Goal: Task Accomplishment & Management: Manage account settings

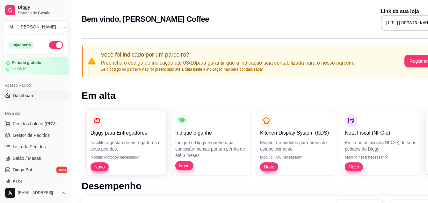
click at [386, 23] on pre "[URL][DOMAIN_NAME]" at bounding box center [410, 23] width 48 height 6
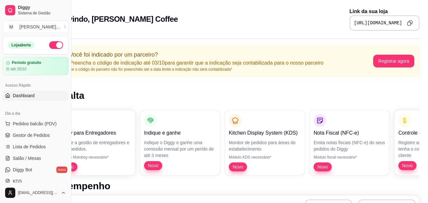
click at [410, 22] on icon "Copy to clipboard" at bounding box center [410, 23] width 6 height 6
click at [323, 166] on span "Novo" at bounding box center [323, 166] width 15 height 6
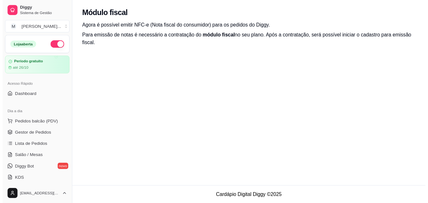
scroll to position [32, 0]
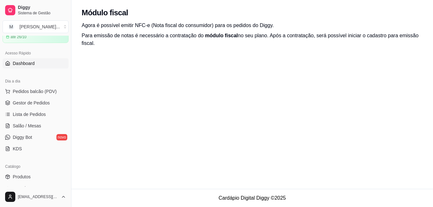
click at [27, 65] on span "Dashboard" at bounding box center [24, 63] width 22 height 6
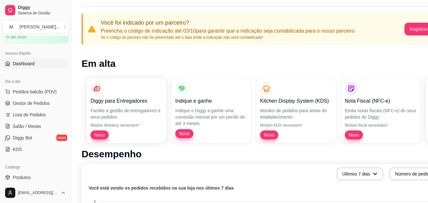
scroll to position [64, 0]
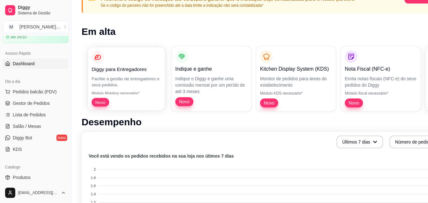
click at [95, 102] on span "Novo" at bounding box center [100, 102] width 15 height 6
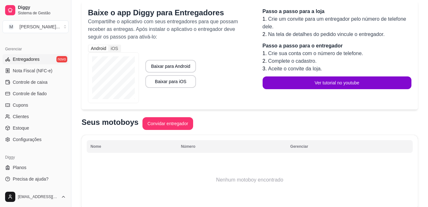
scroll to position [87, 0]
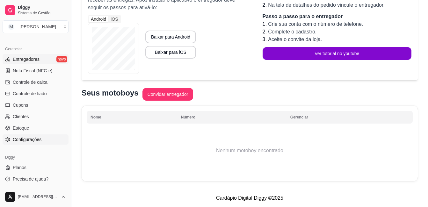
click at [24, 140] on span "Configurações" at bounding box center [27, 140] width 29 height 6
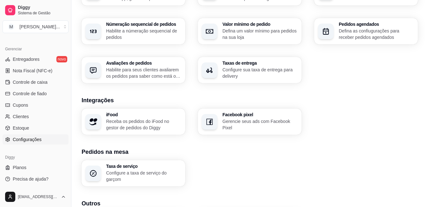
scroll to position [242, 0]
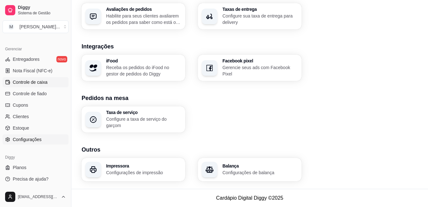
click at [41, 82] on span "Controle de caixa" at bounding box center [30, 82] width 35 height 6
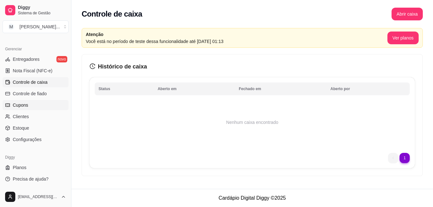
click at [34, 105] on link "Cupons" at bounding box center [36, 105] width 66 height 10
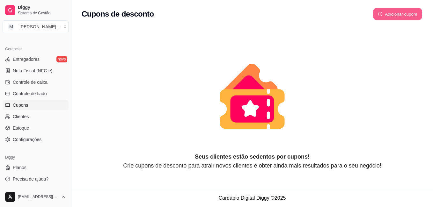
click at [391, 16] on button "Adicionar cupom" at bounding box center [397, 14] width 49 height 12
select select "FIXED_VALUE"
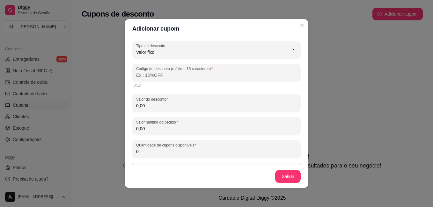
click at [243, 76] on input "Código do desconto (máximo 15 caracteres)" at bounding box center [216, 75] width 161 height 6
type input "8"
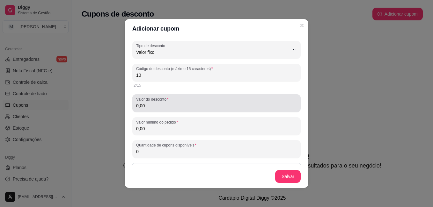
type input "10"
click at [192, 107] on input "0,00" at bounding box center [216, 106] width 161 height 6
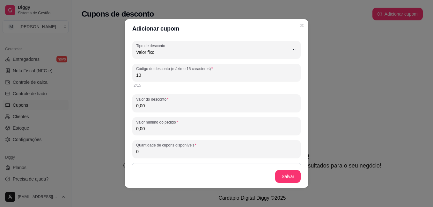
drag, startPoint x: 168, startPoint y: 76, endPoint x: 131, endPoint y: 77, distance: 37.0
click at [132, 77] on div "Código do desconto (máximo 15 caracteres) 10" at bounding box center [216, 73] width 168 height 18
type input "1"
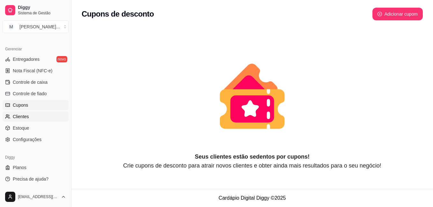
click at [23, 115] on span "Clientes" at bounding box center [21, 117] width 16 height 6
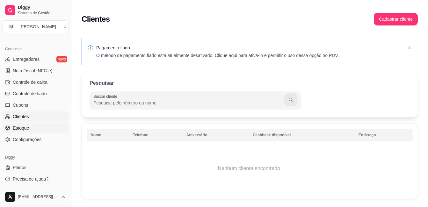
click at [23, 129] on span "Estoque" at bounding box center [21, 128] width 16 height 6
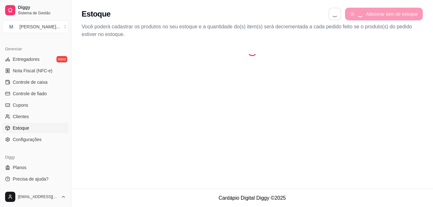
select select "QUANTITY_ORDER"
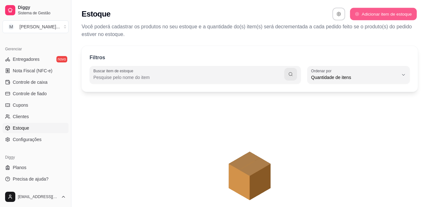
click at [388, 12] on button "Adicionar item de estoque" at bounding box center [383, 14] width 67 height 12
select select "UN"
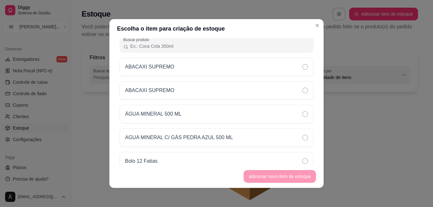
scroll to position [64, 0]
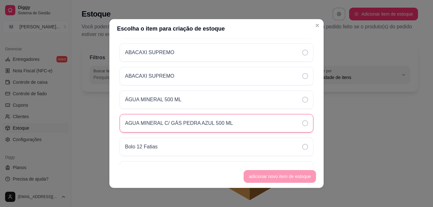
click at [302, 125] on icon at bounding box center [305, 124] width 6 height 6
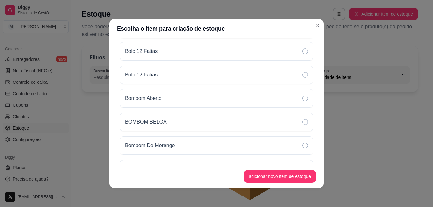
scroll to position [191, 0]
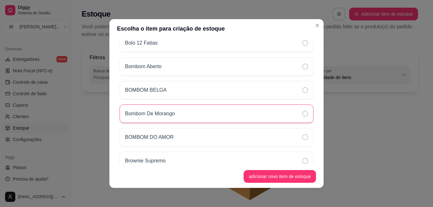
click at [302, 114] on icon at bounding box center [305, 114] width 6 height 6
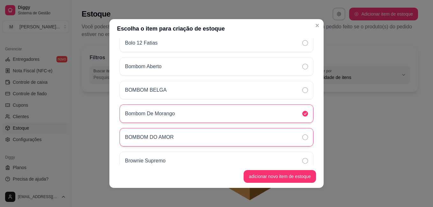
click at [300, 141] on div "BOMBOM DO AMOR" at bounding box center [217, 137] width 194 height 19
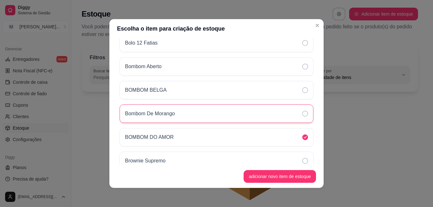
click at [302, 114] on icon at bounding box center [305, 114] width 6 height 6
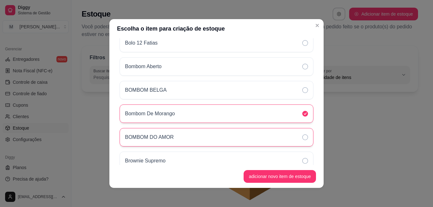
click at [302, 140] on icon at bounding box center [305, 138] width 6 height 6
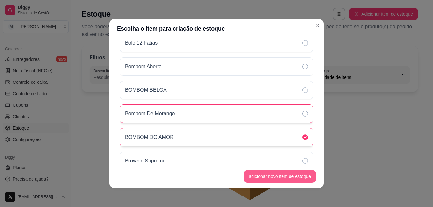
click at [299, 176] on button "adicionar novo item de estoque" at bounding box center [280, 176] width 72 height 13
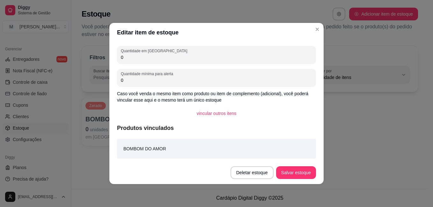
click at [164, 58] on input "0" at bounding box center [216, 57] width 191 height 6
type input "0"
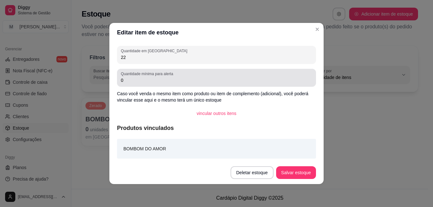
type input "22"
click at [168, 80] on input "0" at bounding box center [216, 80] width 191 height 6
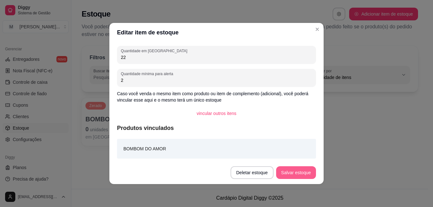
type input "2"
click at [307, 169] on button "Salvar estoque" at bounding box center [296, 173] width 40 height 13
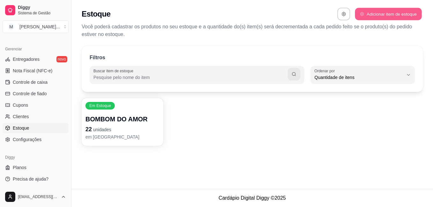
click at [384, 10] on button "Adicionar item de estoque" at bounding box center [388, 14] width 67 height 12
select select "UN"
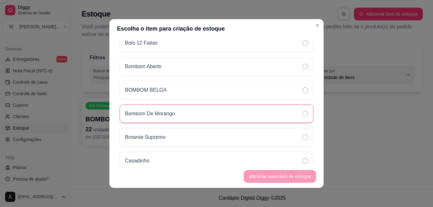
click at [302, 113] on icon at bounding box center [305, 114] width 6 height 6
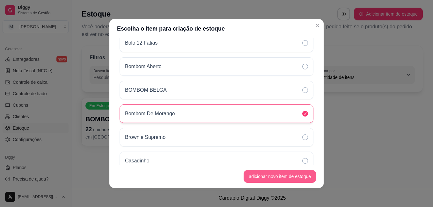
click at [293, 177] on button "adicionar novo item de estoque" at bounding box center [280, 176] width 72 height 13
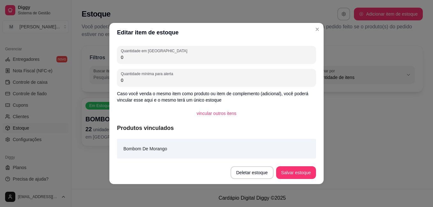
drag, startPoint x: 168, startPoint y: 81, endPoint x: 115, endPoint y: 81, distance: 53.0
click at [115, 81] on div "Quantidade em estoque 0 Quantidade mínima para alerta 0 Caso você venda o mesmo…" at bounding box center [216, 101] width 214 height 119
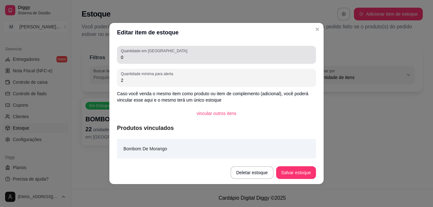
type input "2"
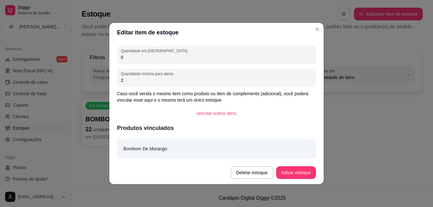
drag, startPoint x: 130, startPoint y: 59, endPoint x: 107, endPoint y: 58, distance: 23.9
click at [107, 58] on div "Editar item de estoque Quantidade em estoque 0 Quantidade mínima para alerta 2 …" at bounding box center [216, 103] width 433 height 207
type input "30"
click at [301, 172] on button "Salvar estoque" at bounding box center [296, 173] width 39 height 12
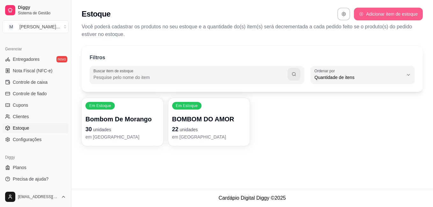
click at [373, 14] on button "Adicionar item de estoque" at bounding box center [388, 14] width 69 height 13
select select "UN"
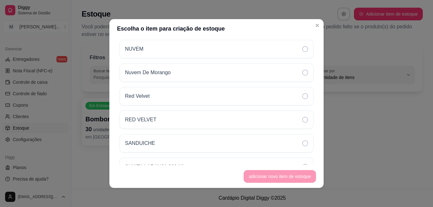
scroll to position [893, 0]
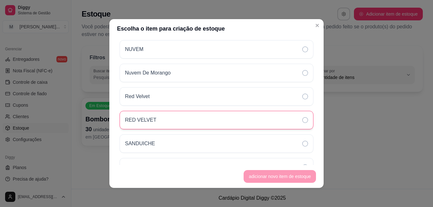
click at [301, 119] on div "RED VELVET" at bounding box center [217, 120] width 194 height 19
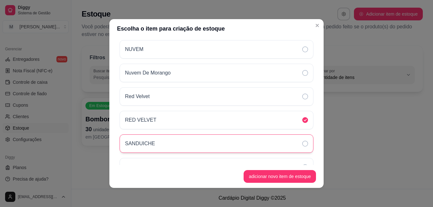
click at [296, 152] on div "SANDUICHE" at bounding box center [217, 144] width 194 height 19
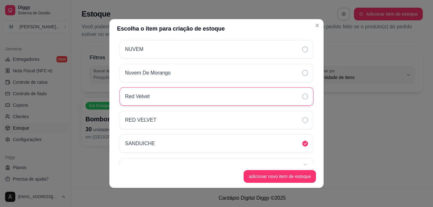
click at [302, 99] on icon at bounding box center [305, 97] width 6 height 6
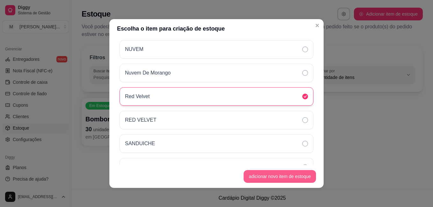
click at [300, 175] on button "adicionar novo item de estoque" at bounding box center [280, 176] width 72 height 13
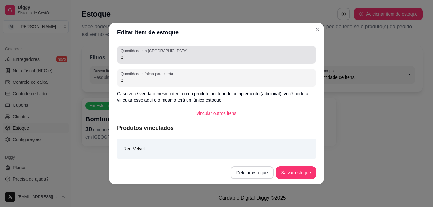
click at [161, 54] on div "0" at bounding box center [216, 54] width 191 height 13
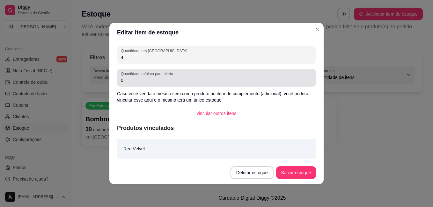
type input "4"
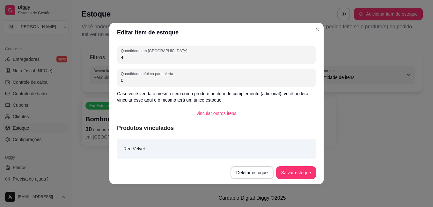
drag, startPoint x: 176, startPoint y: 81, endPoint x: 86, endPoint y: 81, distance: 89.7
click at [86, 81] on div "Editar item de estoque Quantidade em estoque 4 Quantidade mínima para alerta 0 …" at bounding box center [216, 103] width 433 height 207
type input "1"
click at [305, 173] on button "Salvar estoque" at bounding box center [296, 173] width 39 height 12
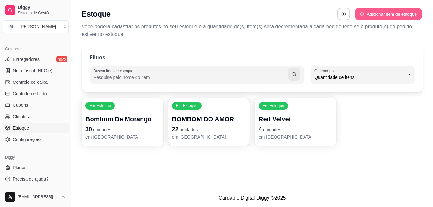
click at [366, 12] on button "Adicionar item de estoque" at bounding box center [388, 14] width 67 height 12
select select "UN"
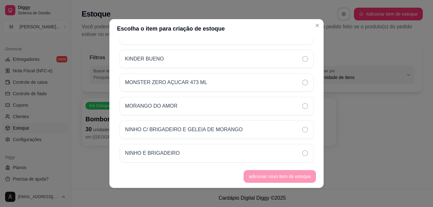
scroll to position [798, 0]
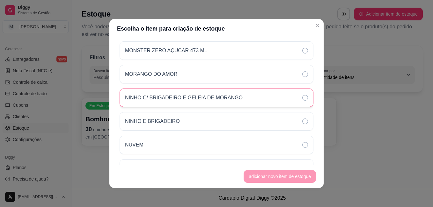
click at [270, 101] on div "NINHO C/ BRIGADEIRO E GELEIA DE MORANGO" at bounding box center [217, 98] width 194 height 19
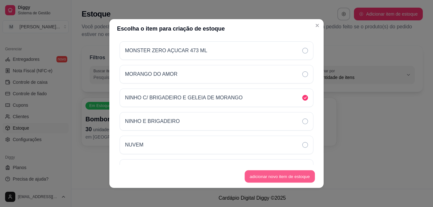
click at [284, 177] on button "adicionar novo item de estoque" at bounding box center [280, 177] width 70 height 12
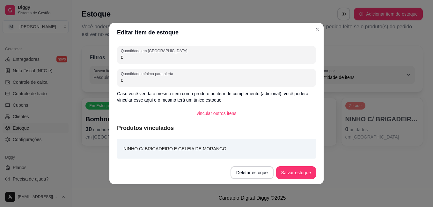
drag, startPoint x: 112, startPoint y: 76, endPoint x: 109, endPoint y: 75, distance: 3.3
click at [109, 75] on div "Quantidade em estoque 0 Quantidade mínima para alerta 0 Caso você venda o mesmo…" at bounding box center [216, 101] width 214 height 119
type input "1"
drag, startPoint x: 151, startPoint y: 56, endPoint x: 64, endPoint y: 56, distance: 86.8
click at [64, 56] on div "Editar item de estoque Quantidade em estoque 0 Quantidade mínima para alerta 1 …" at bounding box center [216, 103] width 433 height 207
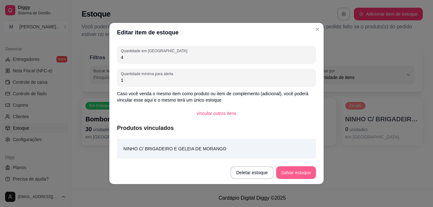
type input "4"
click at [288, 172] on button "Salvar estoque" at bounding box center [296, 173] width 40 height 13
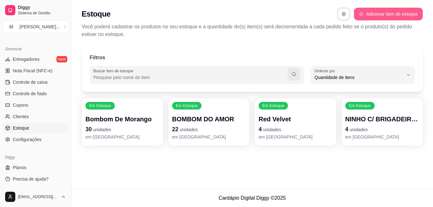
click at [414, 12] on button "Adicionar item de estoque" at bounding box center [388, 14] width 69 height 13
select select "UN"
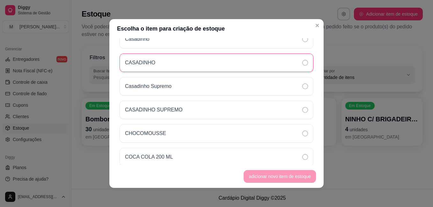
scroll to position [287, 0]
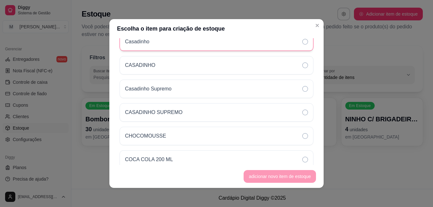
click at [287, 48] on div "Casadinho" at bounding box center [217, 42] width 194 height 19
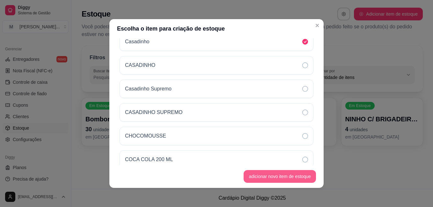
click at [286, 176] on button "adicionar novo item de estoque" at bounding box center [280, 176] width 72 height 13
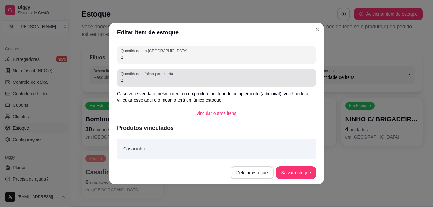
drag, startPoint x: 132, startPoint y: 83, endPoint x: 107, endPoint y: 78, distance: 25.4
click at [107, 78] on div "Editar item de estoque Quantidade em estoque 0 Quantidade mínima para alerta 0 …" at bounding box center [216, 103] width 433 height 207
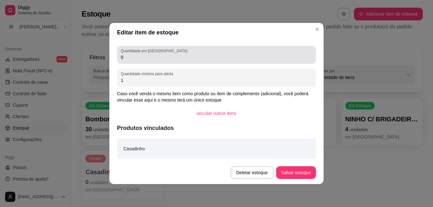
type input "1"
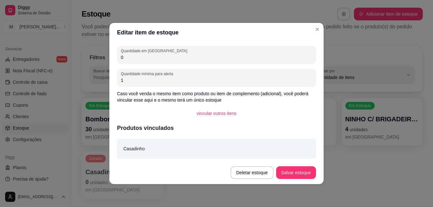
drag, startPoint x: 140, startPoint y: 56, endPoint x: 102, endPoint y: 56, distance: 37.6
click at [102, 56] on div "Editar item de estoque Quantidade em estoque 0 Quantidade mínima para alerta 1 …" at bounding box center [216, 103] width 433 height 207
type input "2"
click at [291, 164] on footer "Deletar estoque Salvar estoque" at bounding box center [216, 172] width 214 height 23
click at [292, 170] on button "Salvar estoque" at bounding box center [296, 173] width 39 height 12
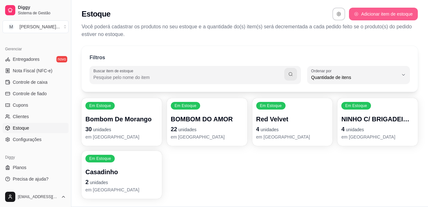
click at [380, 17] on button "Adicionar item de estoque" at bounding box center [383, 14] width 69 height 13
select select "UN"
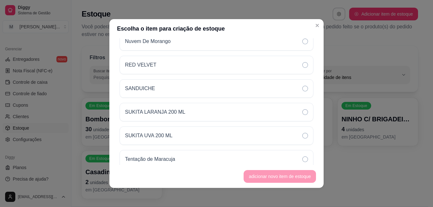
scroll to position [886, 0]
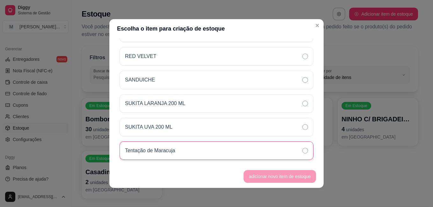
click at [292, 153] on div "Tentação de Maracuja" at bounding box center [217, 151] width 194 height 19
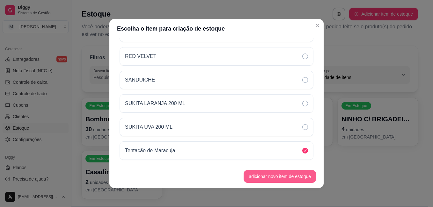
click at [291, 181] on button "adicionar novo item de estoque" at bounding box center [280, 176] width 72 height 13
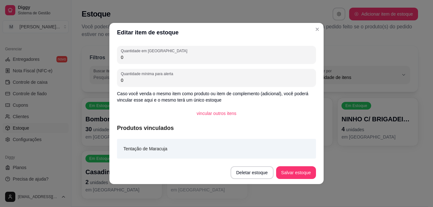
drag, startPoint x: 127, startPoint y: 81, endPoint x: 111, endPoint y: 82, distance: 16.3
click at [111, 82] on div "Quantidade em estoque 0 Quantidade mínima para alerta 0 Caso você venda o mesmo…" at bounding box center [216, 101] width 214 height 119
type input "1"
drag, startPoint x: 131, startPoint y: 58, endPoint x: 98, endPoint y: 58, distance: 33.5
click at [98, 58] on div "Editar item de estoque Quantidade em estoque 0 Quantidade mínima para alerta 1 …" at bounding box center [216, 103] width 433 height 207
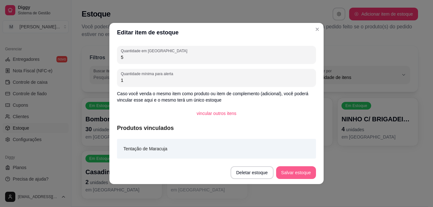
type input "5"
click at [287, 173] on button "Salvar estoque" at bounding box center [296, 173] width 39 height 12
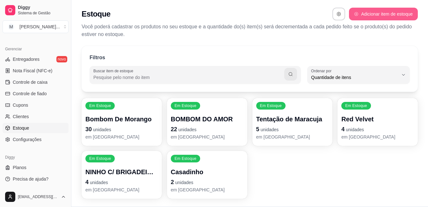
click at [391, 18] on button "Adicionar item de estoque" at bounding box center [383, 14] width 69 height 13
select select "UN"
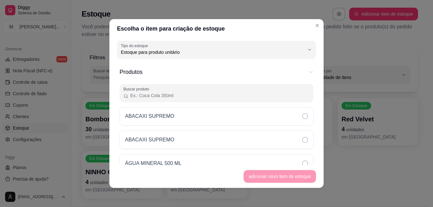
scroll to position [6, 0]
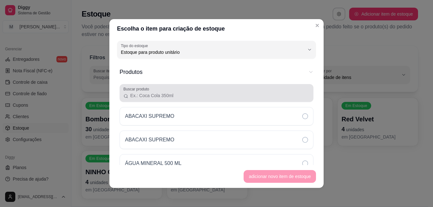
click at [255, 101] on div "Buscar produto" at bounding box center [217, 93] width 194 height 18
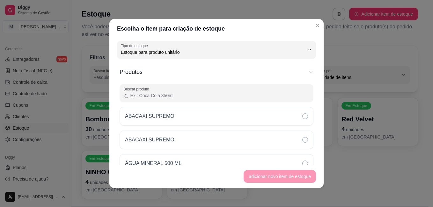
click at [202, 94] on input "Buscar produto" at bounding box center [219, 96] width 181 height 6
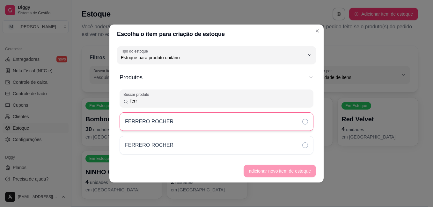
type input "ferr"
click at [290, 125] on div "FERRERO ROCHER" at bounding box center [217, 122] width 194 height 19
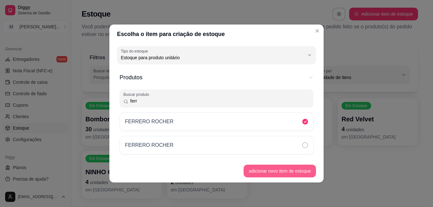
click at [294, 169] on button "adicionar novo item de estoque" at bounding box center [280, 171] width 72 height 13
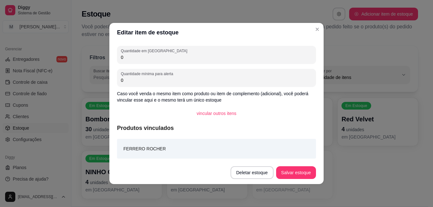
drag, startPoint x: 140, startPoint y: 81, endPoint x: 108, endPoint y: 81, distance: 31.9
click at [108, 81] on div "Editar item de estoque Quantidade em estoque 0 Quantidade mínima para alerta 0 …" at bounding box center [216, 103] width 433 height 207
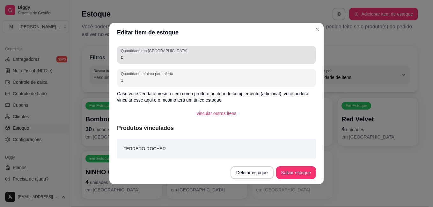
type input "1"
drag, startPoint x: 129, startPoint y: 63, endPoint x: 109, endPoint y: 61, distance: 19.6
click at [109, 61] on div "Quantidade em estoque 0 Quantidade mínima para alerta 1 Caso você venda o mesmo…" at bounding box center [216, 101] width 214 height 119
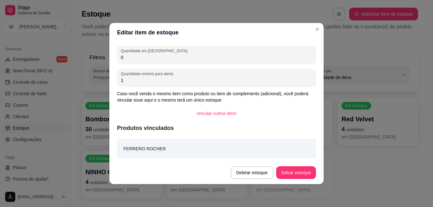
drag, startPoint x: 127, startPoint y: 58, endPoint x: 110, endPoint y: 57, distance: 16.3
click at [110, 57] on div "Quantidade em estoque 0 Quantidade mínima para alerta 1 Caso você venda o mesmo…" at bounding box center [216, 101] width 214 height 119
type input "2"
click at [294, 173] on button "Salvar estoque" at bounding box center [296, 173] width 40 height 13
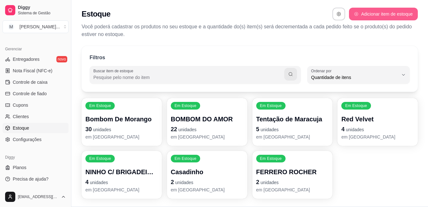
click at [386, 16] on button "Adicionar item de estoque" at bounding box center [383, 14] width 69 height 13
select select "UN"
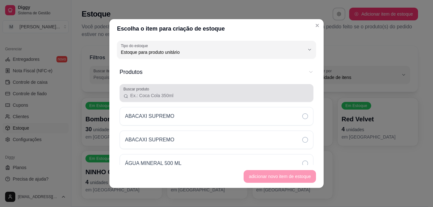
click at [177, 96] on input "Buscar produto" at bounding box center [219, 96] width 181 height 6
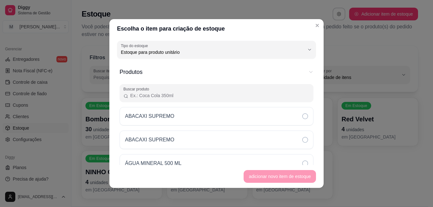
click at [177, 96] on input "Buscar produto" at bounding box center [219, 96] width 181 height 6
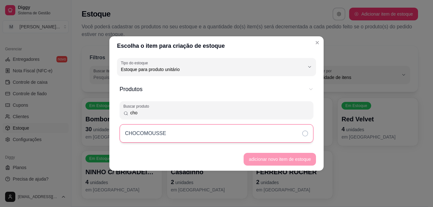
type input "cho"
click at [232, 135] on div "CHOCOMOUSSE" at bounding box center [217, 133] width 194 height 19
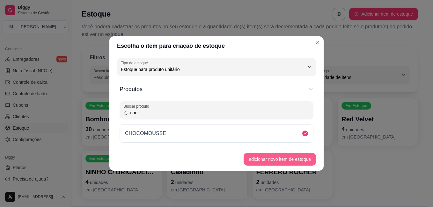
click at [278, 158] on button "adicionar novo item de estoque" at bounding box center [280, 159] width 72 height 13
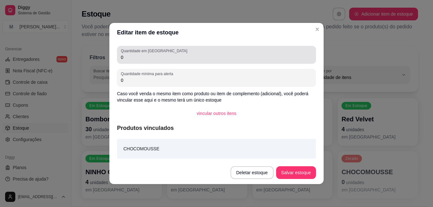
click at [207, 57] on input "0" at bounding box center [216, 57] width 191 height 6
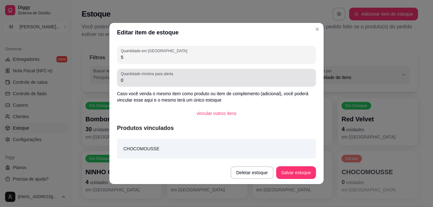
type input "5"
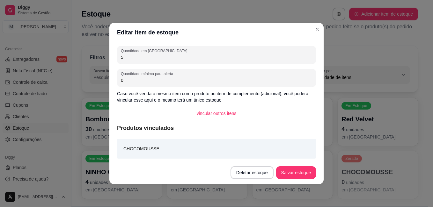
drag, startPoint x: 173, startPoint y: 81, endPoint x: 119, endPoint y: 81, distance: 53.6
click at [119, 81] on div "Quantidade mínima para alerta 0" at bounding box center [216, 78] width 199 height 18
type input "1"
click at [301, 172] on button "Salvar estoque" at bounding box center [296, 173] width 39 height 12
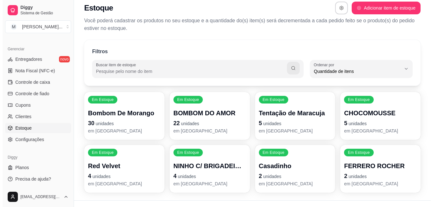
scroll to position [0, 0]
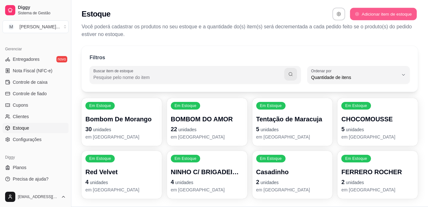
click at [375, 14] on button "Adicionar item de estoque" at bounding box center [383, 14] width 67 height 12
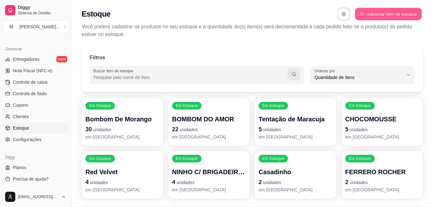
select select "UN"
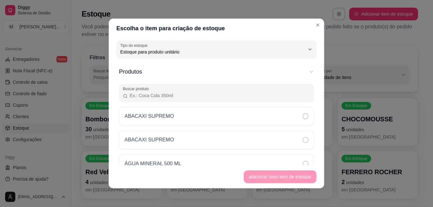
scroll to position [6, 0]
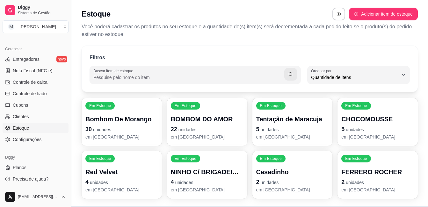
click at [383, 18] on button "Adicionar item de estoque" at bounding box center [383, 14] width 69 height 13
select select "UN"
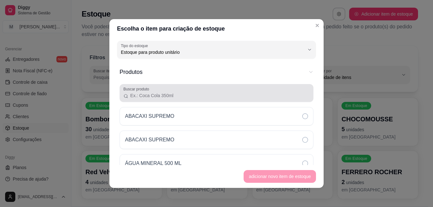
click at [262, 97] on input "Buscar produto" at bounding box center [219, 96] width 181 height 6
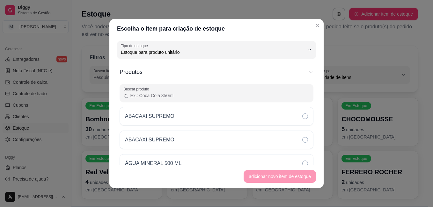
click at [261, 97] on input "Buscar produto" at bounding box center [219, 96] width 181 height 6
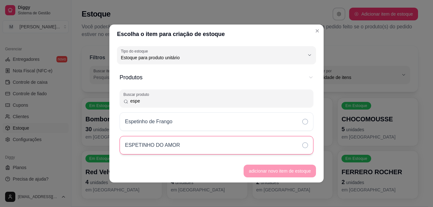
type input "espe"
click at [282, 147] on div "ESPETINHO DO AMOR" at bounding box center [217, 145] width 194 height 19
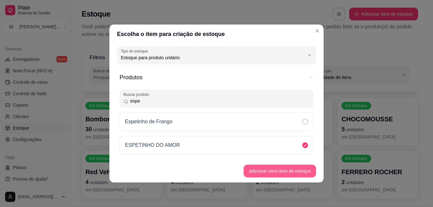
click at [296, 168] on button "adicionar novo item de estoque" at bounding box center [280, 171] width 72 height 13
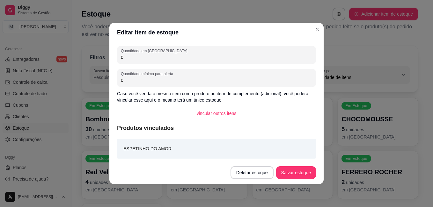
drag, startPoint x: 132, startPoint y: 57, endPoint x: 107, endPoint y: 51, distance: 25.9
click at [107, 51] on div "Editar item de estoque Quantidade em estoque 0 Quantidade mínima para alerta 0 …" at bounding box center [216, 103] width 433 height 207
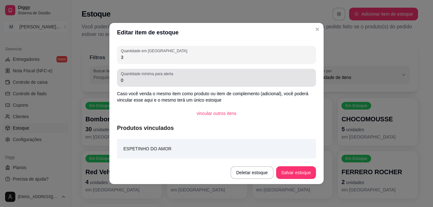
type input "3"
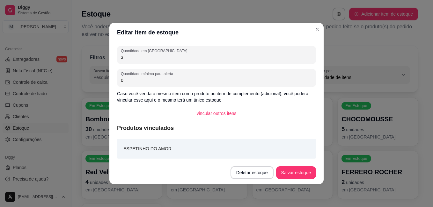
drag, startPoint x: 126, startPoint y: 79, endPoint x: 118, endPoint y: 80, distance: 8.3
click at [118, 80] on div "Quantidade mínima para alerta 0" at bounding box center [216, 78] width 199 height 18
type input "1"
click at [296, 172] on button "Salvar estoque" at bounding box center [296, 173] width 40 height 13
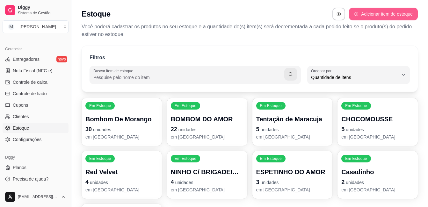
click at [376, 15] on button "Adicionar item de estoque" at bounding box center [383, 14] width 69 height 13
select select "UN"
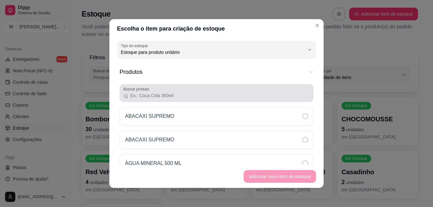
click at [242, 98] on input "Buscar produto" at bounding box center [219, 96] width 181 height 6
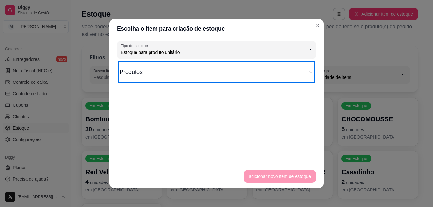
click at [256, 78] on button "Produtos" at bounding box center [217, 72] width 194 height 19
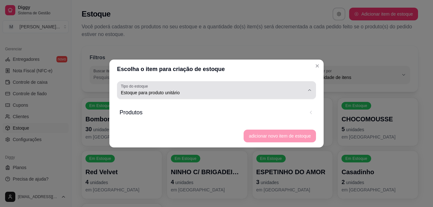
click at [246, 87] on div "Estoque para produto unitário" at bounding box center [213, 90] width 184 height 13
click at [299, 89] on div "Estoque para produto unitário" at bounding box center [213, 90] width 184 height 13
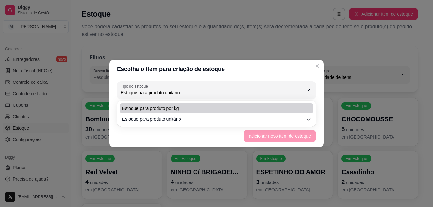
click at [304, 77] on header "Escolha o item para criação de estoque" at bounding box center [216, 69] width 214 height 19
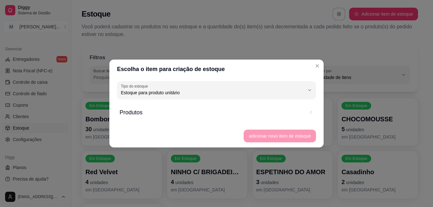
click at [302, 112] on span "Produtos" at bounding box center [212, 112] width 185 height 9
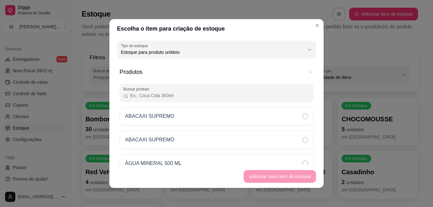
click at [229, 93] on input "Buscar produto" at bounding box center [219, 96] width 181 height 6
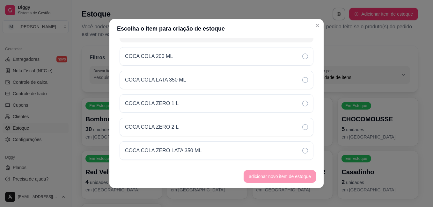
scroll to position [1, 0]
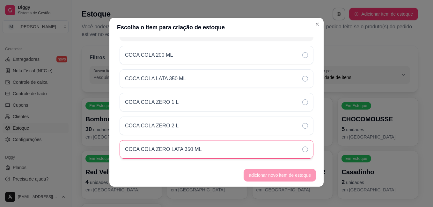
type input "coc"
click at [240, 150] on div "COCA COLA ZERO LATA 350 ML" at bounding box center [217, 149] width 194 height 19
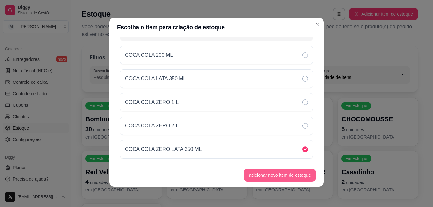
click at [274, 176] on button "adicionar novo item de estoque" at bounding box center [280, 175] width 72 height 13
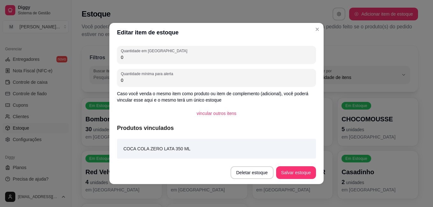
drag, startPoint x: 148, startPoint y: 60, endPoint x: 107, endPoint y: 52, distance: 42.2
click at [107, 52] on div "Editar item de estoque Quantidade em estoque 0 Quantidade mínima para alerta 0 …" at bounding box center [216, 103] width 433 height 207
drag, startPoint x: 128, startPoint y: 80, endPoint x: 111, endPoint y: 77, distance: 17.2
click at [111, 77] on div "Quantidade em estoque 0 Quantidade mínima para alerta 0 Caso você venda o mesmo…" at bounding box center [216, 101] width 214 height 119
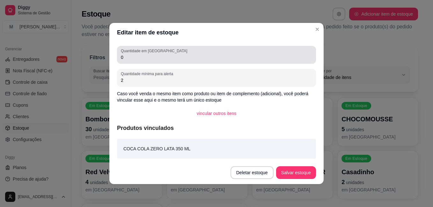
type input "2"
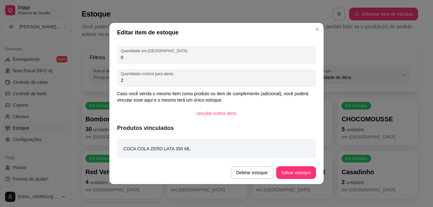
drag, startPoint x: 133, startPoint y: 60, endPoint x: 108, endPoint y: 59, distance: 25.3
click at [108, 59] on div "Editar item de estoque Quantidade em estoque 0 Quantidade mínima para alerta 2 …" at bounding box center [216, 103] width 433 height 207
type input "22"
click at [310, 173] on button "Salvar estoque" at bounding box center [296, 173] width 39 height 12
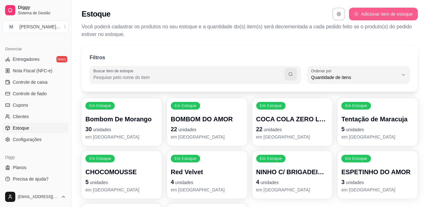
click at [383, 11] on button "Adicionar item de estoque" at bounding box center [383, 14] width 69 height 13
select select "UN"
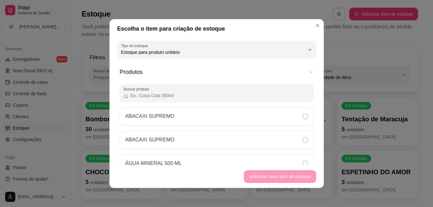
scroll to position [6, 0]
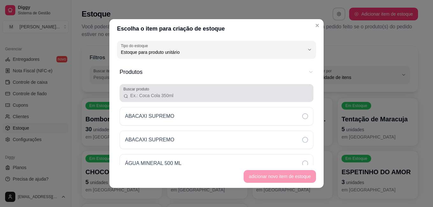
click at [184, 97] on input "Buscar produto" at bounding box center [219, 96] width 181 height 6
click at [187, 94] on input "Buscar produto" at bounding box center [219, 96] width 181 height 6
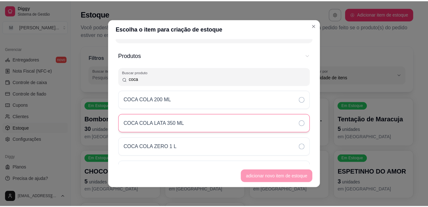
scroll to position [32, 0]
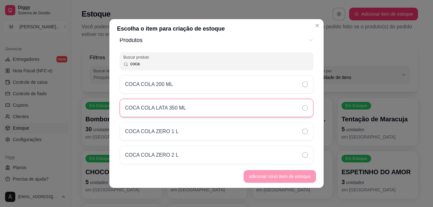
type input "coca"
click at [200, 109] on div "COCA COLA LATA 350 ML" at bounding box center [217, 108] width 194 height 19
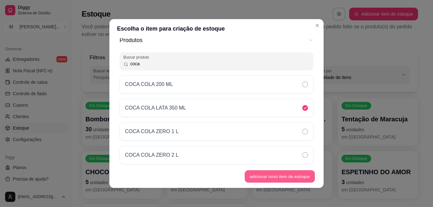
click at [285, 179] on button "adicionar novo item de estoque" at bounding box center [280, 177] width 70 height 12
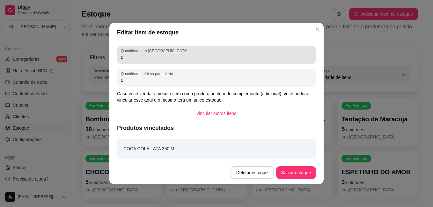
drag, startPoint x: 146, startPoint y: 63, endPoint x: 122, endPoint y: 62, distance: 24.6
click at [122, 62] on div "Quantidade em estoque 0" at bounding box center [216, 55] width 199 height 18
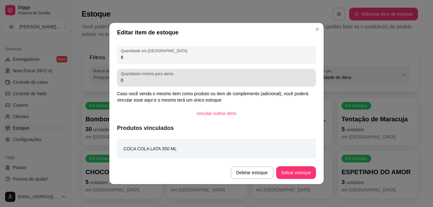
type input "6"
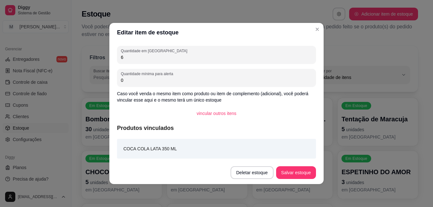
drag, startPoint x: 132, startPoint y: 85, endPoint x: 106, endPoint y: 81, distance: 26.4
click at [106, 81] on div "Editar item de estoque Quantidade em estoque 6 Quantidade mínima para alerta 0 …" at bounding box center [216, 103] width 433 height 207
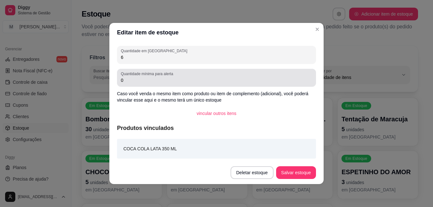
click at [122, 81] on input "0" at bounding box center [216, 80] width 191 height 6
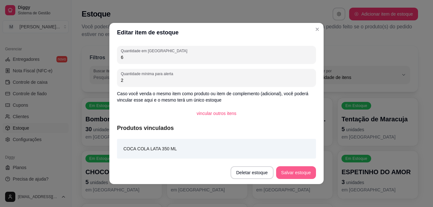
type input "2"
click at [291, 174] on button "Salvar estoque" at bounding box center [296, 173] width 40 height 13
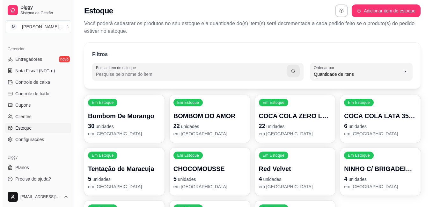
scroll to position [0, 0]
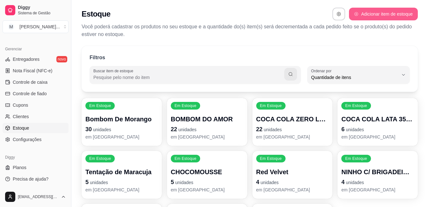
click at [364, 17] on button "Adicionar item de estoque" at bounding box center [383, 14] width 69 height 13
select select "UN"
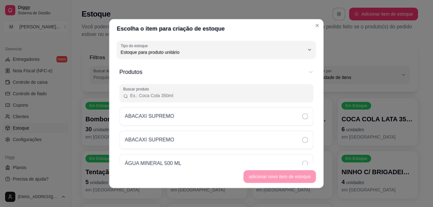
scroll to position [6, 0]
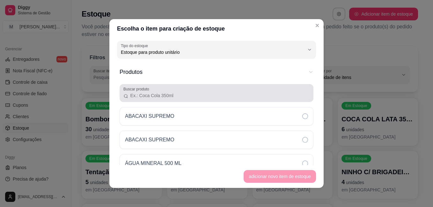
click at [196, 97] on input "Buscar produto" at bounding box center [219, 96] width 181 height 6
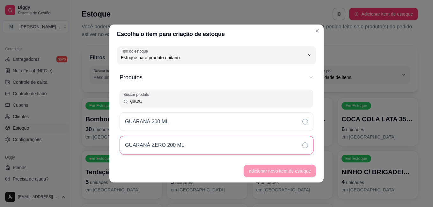
type input "guara"
click at [213, 150] on div "GUARANÁ ZERO 200 ML" at bounding box center [217, 145] width 194 height 19
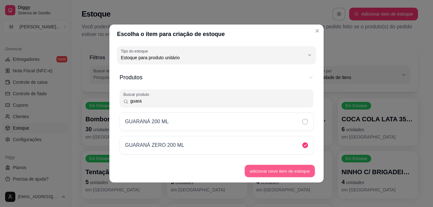
click at [272, 168] on button "adicionar novo item de estoque" at bounding box center [280, 171] width 70 height 12
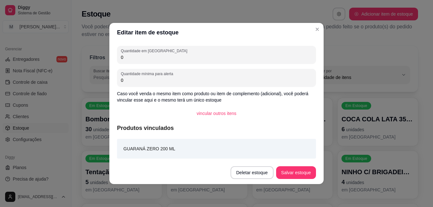
drag, startPoint x: 160, startPoint y: 82, endPoint x: 109, endPoint y: 80, distance: 51.4
click at [109, 80] on div "Editar item de estoque Quantidade em estoque 0 Quantidade mínima para alerta 0 …" at bounding box center [216, 103] width 433 height 207
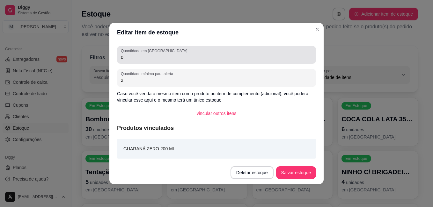
type input "2"
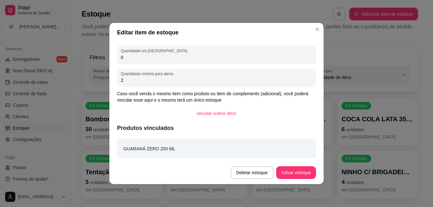
drag, startPoint x: 135, startPoint y: 60, endPoint x: 108, endPoint y: 54, distance: 27.6
click at [108, 55] on div "Editar item de estoque Quantidade em estoque 0 Quantidade mínima para alerta 2 …" at bounding box center [216, 103] width 433 height 207
type input "6"
click at [295, 174] on button "Salvar estoque" at bounding box center [296, 173] width 40 height 13
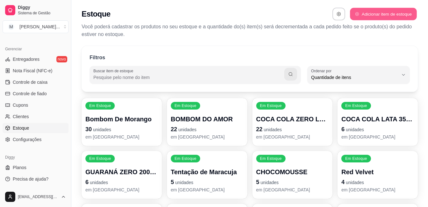
click at [366, 14] on button "Adicionar item de estoque" at bounding box center [383, 14] width 67 height 12
select select "UN"
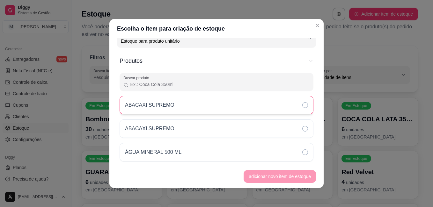
scroll to position [0, 0]
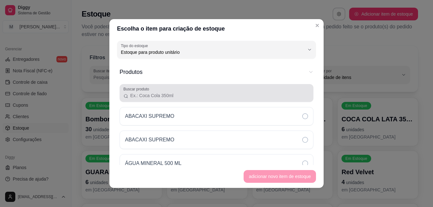
click at [175, 95] on input "Buscar produto" at bounding box center [219, 96] width 181 height 6
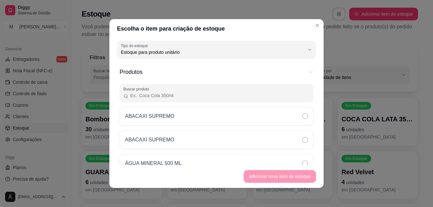
click at [175, 95] on input "Buscar produto" at bounding box center [219, 96] width 181 height 6
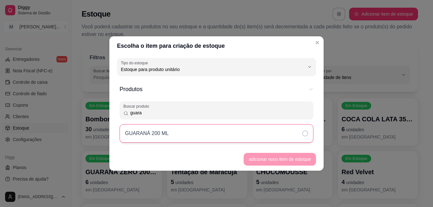
type input "guara"
click at [189, 135] on div "GUARANÁ 200 ML" at bounding box center [217, 133] width 194 height 19
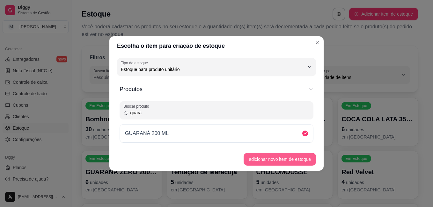
click at [277, 161] on button "adicionar novo item de estoque" at bounding box center [280, 159] width 72 height 13
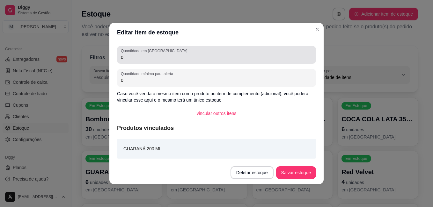
click at [160, 62] on div "Quantidade em estoque 0" at bounding box center [216, 55] width 199 height 18
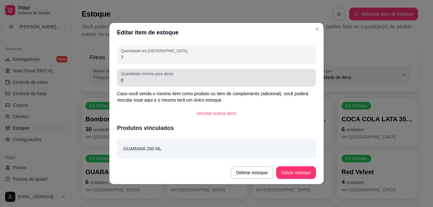
type input "7"
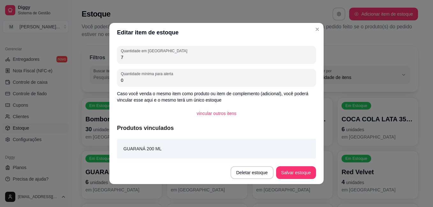
drag, startPoint x: 130, startPoint y: 77, endPoint x: 114, endPoint y: 77, distance: 16.3
click at [114, 77] on div "Quantidade em estoque 7 Quantidade mínima para alerta 0 Caso você venda o mesmo…" at bounding box center [216, 101] width 214 height 119
drag, startPoint x: 125, startPoint y: 81, endPoint x: 113, endPoint y: 81, distance: 11.8
click at [113, 81] on div "Quantidade em estoque 7 Quantidade mínima para alerta 0 Caso você venda o mesmo…" at bounding box center [216, 101] width 214 height 119
type input "2"
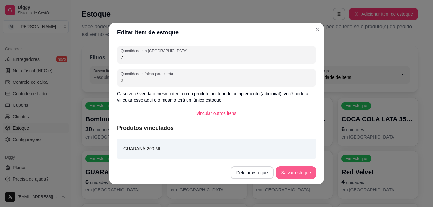
click at [309, 177] on button "Salvar estoque" at bounding box center [296, 173] width 40 height 13
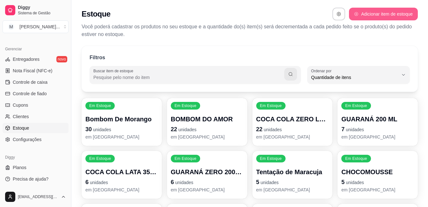
click at [361, 16] on button "Adicionar item de estoque" at bounding box center [383, 14] width 69 height 13
select select "UN"
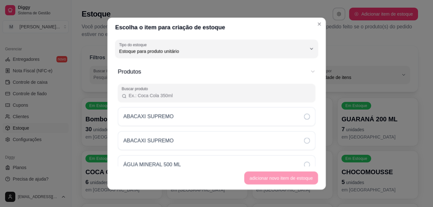
scroll to position [6, 0]
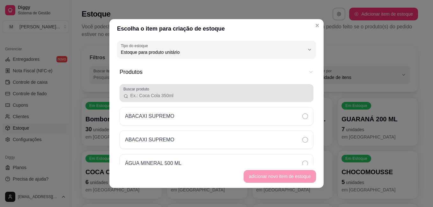
click at [181, 93] on input "Buscar produto" at bounding box center [219, 96] width 181 height 6
click at [168, 93] on input "Buscar produto" at bounding box center [219, 96] width 181 height 6
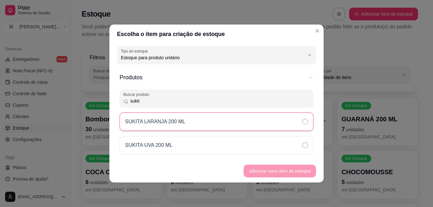
type input "sukit"
click at [193, 124] on div "SUKITA LARANJA 200 ML" at bounding box center [217, 122] width 194 height 19
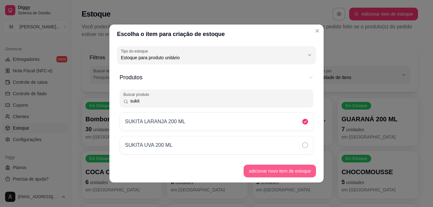
click at [276, 172] on button "adicionar novo item de estoque" at bounding box center [280, 171] width 72 height 13
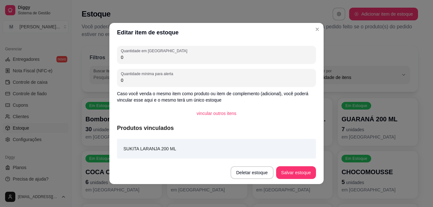
drag, startPoint x: 124, startPoint y: 82, endPoint x: 106, endPoint y: 81, distance: 18.2
click at [107, 81] on div "Editar item de estoque Quantidade em estoque 0 Quantidade mínima para alerta 0 …" at bounding box center [216, 103] width 433 height 207
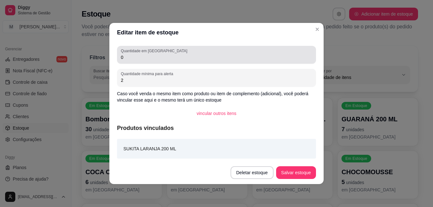
type input "2"
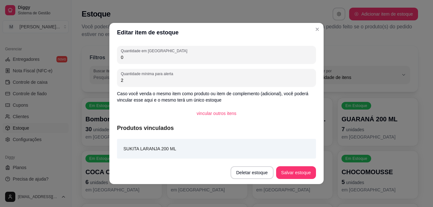
drag, startPoint x: 125, startPoint y: 56, endPoint x: 120, endPoint y: 55, distance: 4.7
click at [120, 55] on div "Quantidade em estoque 0" at bounding box center [216, 55] width 199 height 18
type input "6"
click at [300, 168] on button "Salvar estoque" at bounding box center [296, 173] width 40 height 13
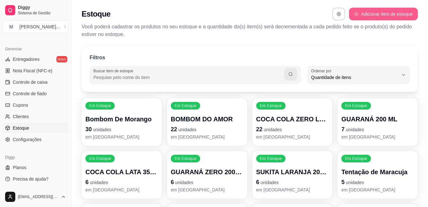
click at [380, 17] on button "Adicionar item de estoque" at bounding box center [383, 14] width 69 height 13
select select "UN"
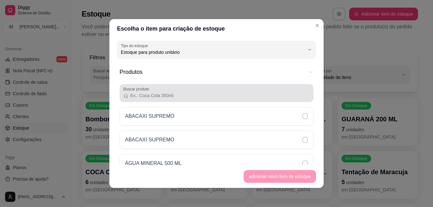
click at [159, 99] on input "Buscar produto" at bounding box center [219, 96] width 181 height 6
click at [159, 97] on input "Buscar produto" at bounding box center [219, 96] width 181 height 6
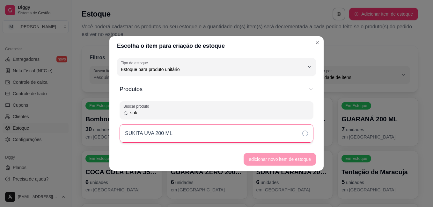
type input "suk"
click at [152, 135] on p "SUKITA UVA 200 ML" at bounding box center [149, 134] width 48 height 8
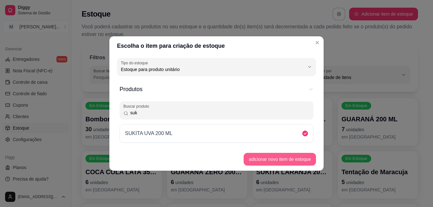
click at [272, 157] on button "adicionar novo item de estoque" at bounding box center [280, 159] width 72 height 13
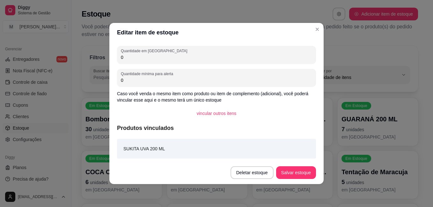
drag, startPoint x: 124, startPoint y: 79, endPoint x: 115, endPoint y: 80, distance: 9.3
click at [115, 80] on div "Quantidade em estoque 0 Quantidade mínima para alerta 0 Caso você venda o mesmo…" at bounding box center [216, 101] width 214 height 119
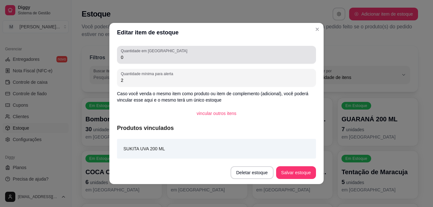
type input "2"
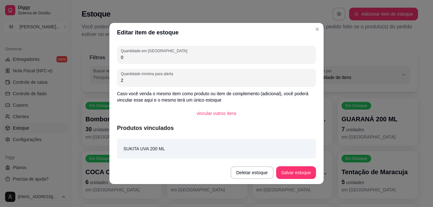
drag, startPoint x: 124, startPoint y: 55, endPoint x: 113, endPoint y: 57, distance: 11.0
click at [113, 57] on div "Quantidade em estoque 0 Quantidade mínima para alerta 2 Caso você venda o mesmo…" at bounding box center [216, 101] width 214 height 119
type input "9"
click at [311, 175] on button "Salvar estoque" at bounding box center [296, 173] width 40 height 13
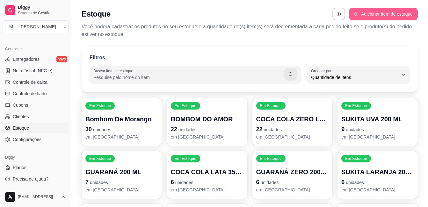
click at [359, 13] on icon "button" at bounding box center [356, 14] width 4 height 4
select select "UN"
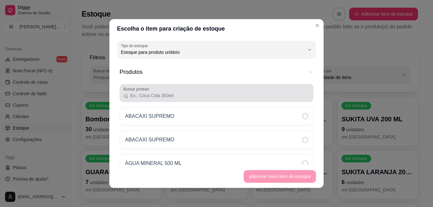
click at [217, 100] on div "Buscar produto" at bounding box center [217, 93] width 194 height 18
drag, startPoint x: 216, startPoint y: 99, endPoint x: 216, endPoint y: 102, distance: 3.2
click at [216, 101] on div "Buscar produto" at bounding box center [217, 93] width 194 height 18
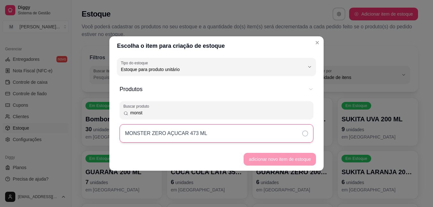
type input "monst"
click at [237, 141] on div "MONSTER ZERO AÇUCAR 473 ML" at bounding box center [217, 133] width 194 height 19
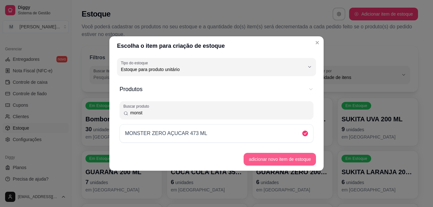
click at [264, 164] on button "adicionar novo item de estoque" at bounding box center [280, 159] width 72 height 13
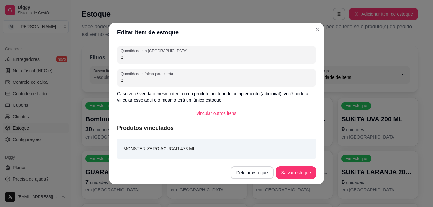
drag, startPoint x: 130, startPoint y: 81, endPoint x: 118, endPoint y: 80, distance: 11.5
click at [118, 80] on div "Quantidade mínima para alerta 0" at bounding box center [216, 78] width 199 height 18
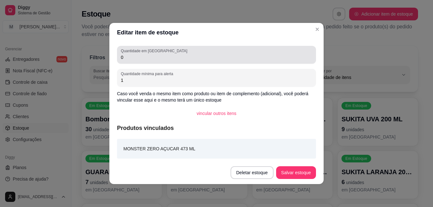
type input "1"
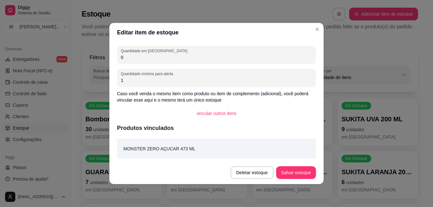
drag, startPoint x: 128, startPoint y: 58, endPoint x: 118, endPoint y: 56, distance: 9.8
click at [118, 56] on div "Quantidade em estoque 0" at bounding box center [216, 55] width 199 height 18
type input "1"
click at [294, 173] on button "Salvar estoque" at bounding box center [296, 173] width 39 height 12
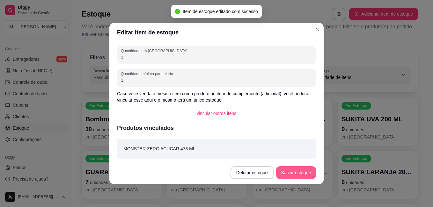
click at [294, 173] on button "Salvar estoque" at bounding box center [296, 173] width 40 height 13
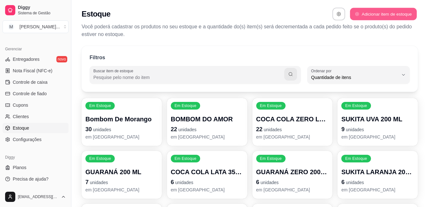
click at [359, 13] on button "Adicionar item de estoque" at bounding box center [383, 14] width 67 height 12
select select "UN"
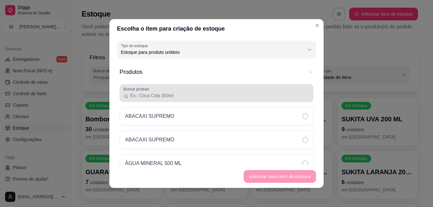
click at [203, 94] on input "Buscar produto" at bounding box center [219, 96] width 181 height 6
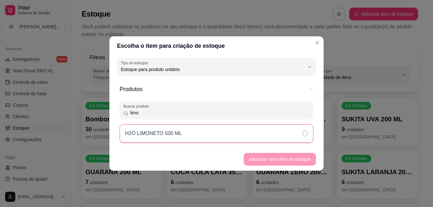
type input "limo"
click at [219, 131] on div "H2O LIMONETO 500 ML" at bounding box center [217, 133] width 194 height 19
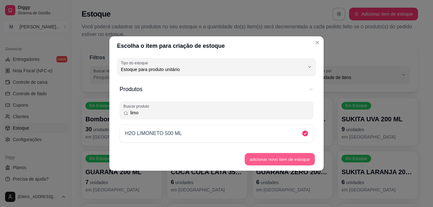
click at [265, 158] on button "adicionar novo item de estoque" at bounding box center [280, 159] width 70 height 12
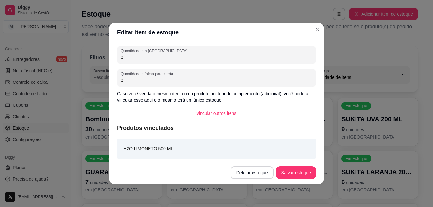
drag, startPoint x: 128, startPoint y: 57, endPoint x: 112, endPoint y: 56, distance: 16.0
click at [113, 57] on div "Quantidade em estoque 0 Quantidade mínima para alerta 0 Caso você venda o mesmo…" at bounding box center [216, 101] width 214 height 119
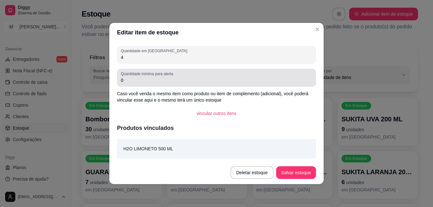
type input "4"
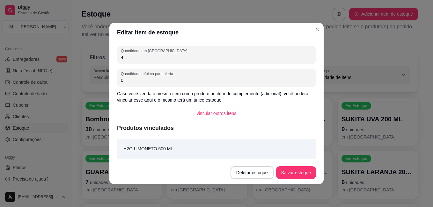
drag, startPoint x: 138, startPoint y: 81, endPoint x: 113, endPoint y: 75, distance: 25.3
click at [113, 75] on div "Quantidade em estoque 4 Quantidade mínima para alerta 0 Caso você venda o mesmo…" at bounding box center [216, 101] width 214 height 119
type input "4"
type input "1"
click at [297, 173] on button "Salvar estoque" at bounding box center [296, 173] width 40 height 13
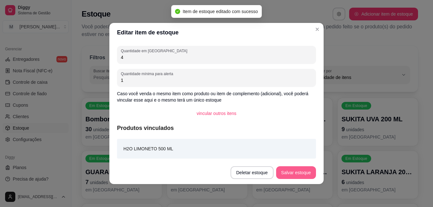
click at [297, 173] on button "Salvar estoque" at bounding box center [296, 173] width 40 height 13
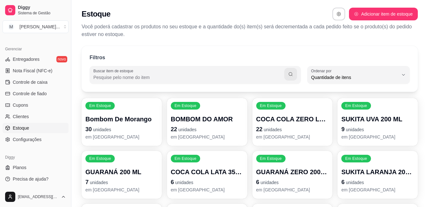
click at [369, 20] on div "Estoque Adicionar item de estoque Você poderá cadastrar os produtos no seu esto…" at bounding box center [249, 21] width 357 height 42
click at [369, 15] on button "Adicionar item de estoque" at bounding box center [383, 14] width 67 height 12
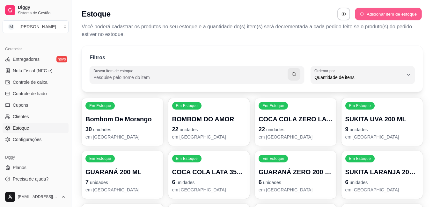
select select "UN"
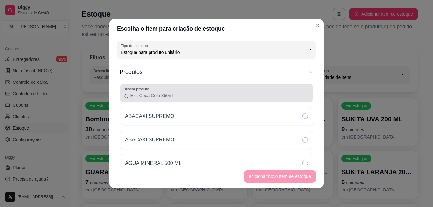
click at [214, 95] on input "Buscar produto" at bounding box center [219, 96] width 181 height 6
click at [194, 95] on input "Buscar produto" at bounding box center [219, 96] width 181 height 6
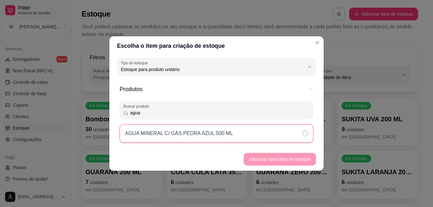
type input "agua"
click at [226, 136] on p "AGUA MINERAL C/ GÁS PEDRA AZUL 500 ML" at bounding box center [179, 134] width 108 height 8
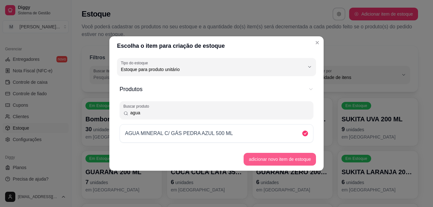
click at [271, 160] on button "adicionar novo item de estoque" at bounding box center [280, 159] width 72 height 13
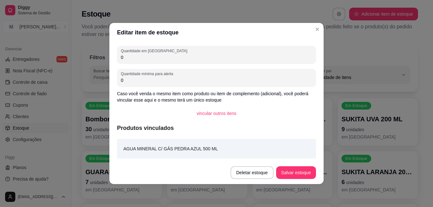
drag, startPoint x: 125, startPoint y: 58, endPoint x: 109, endPoint y: 55, distance: 16.6
click at [109, 55] on div "Editar item de estoque Quantidade em estoque 0 Quantidade mínima para alerta 0 …" at bounding box center [216, 103] width 433 height 207
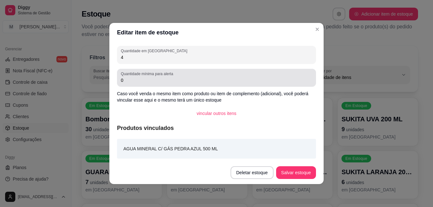
type input "4"
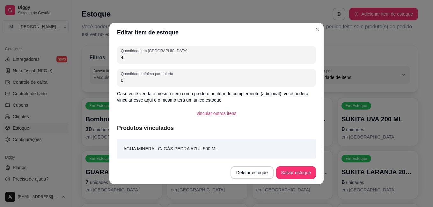
drag, startPoint x: 130, startPoint y: 82, endPoint x: 100, endPoint y: 79, distance: 29.8
click at [100, 79] on div "Editar item de estoque Quantidade em estoque 4 Quantidade mínima para alerta 0 …" at bounding box center [216, 103] width 433 height 207
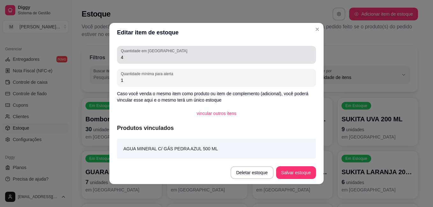
type input "1"
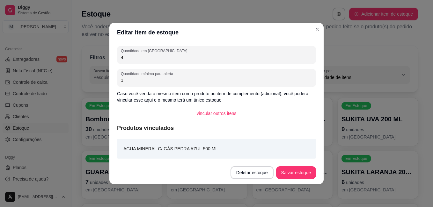
drag, startPoint x: 117, startPoint y: 59, endPoint x: 103, endPoint y: 57, distance: 14.4
click at [104, 58] on div "Editar item de estoque Quantidade em estoque 4 Quantidade mínima para alerta 1 …" at bounding box center [216, 103] width 433 height 207
type input "3"
click at [292, 171] on button "Salvar estoque" at bounding box center [296, 173] width 40 height 13
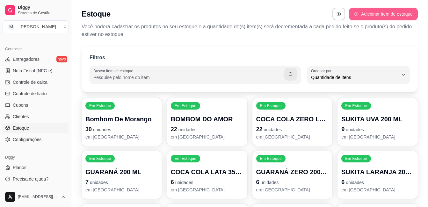
click at [368, 12] on button "Adicionar item de estoque" at bounding box center [383, 14] width 69 height 13
select select "UN"
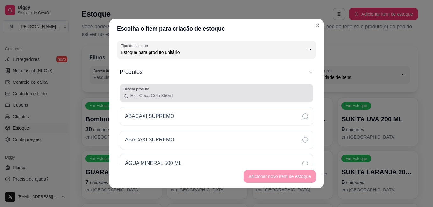
click at [186, 94] on input "Buscar produto" at bounding box center [219, 96] width 181 height 6
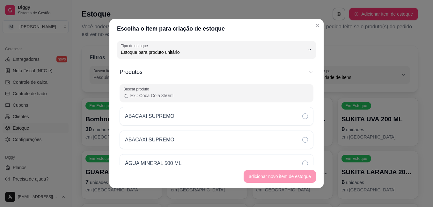
drag, startPoint x: 184, startPoint y: 84, endPoint x: 183, endPoint y: 91, distance: 7.4
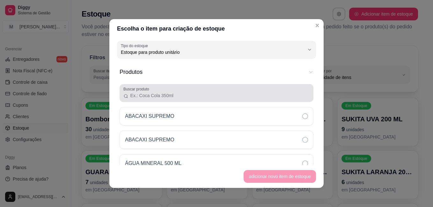
click at [182, 92] on div at bounding box center [216, 93] width 186 height 13
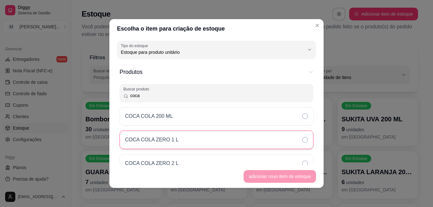
type input "coca"
click at [214, 145] on div "COCA COLA ZERO 1 L" at bounding box center [217, 140] width 194 height 19
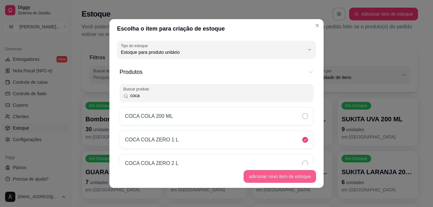
click at [257, 177] on button "adicionar novo item de estoque" at bounding box center [280, 176] width 72 height 13
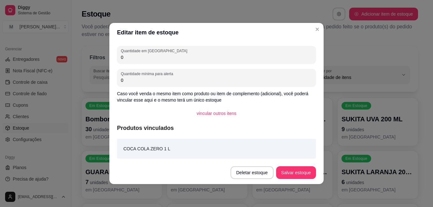
drag, startPoint x: 127, startPoint y: 59, endPoint x: 101, endPoint y: 57, distance: 26.3
click at [101, 57] on div "Editar item de estoque Quantidade em estoque 0 Quantidade mínima para alerta 0 …" at bounding box center [216, 103] width 433 height 207
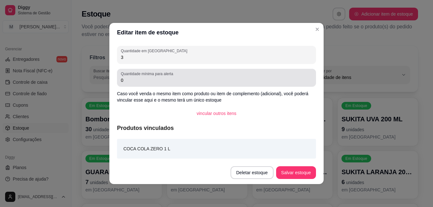
type input "3"
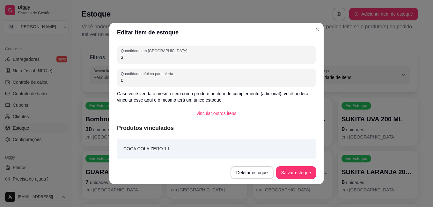
drag, startPoint x: 130, startPoint y: 80, endPoint x: 112, endPoint y: 80, distance: 18.5
click at [112, 80] on div "Quantidade em estoque 3 Quantidade mínima para alerta 0 Caso você venda o mesmo…" at bounding box center [216, 101] width 214 height 119
type input "1"
click at [296, 175] on button "Salvar estoque" at bounding box center [296, 173] width 40 height 13
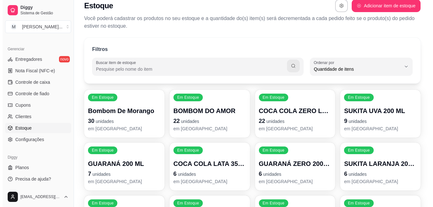
scroll to position [0, 0]
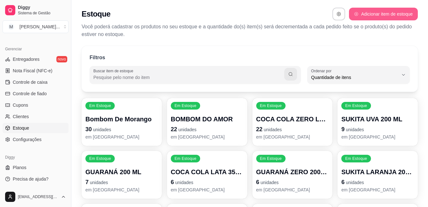
click at [371, 14] on button "Adicionar item de estoque" at bounding box center [383, 14] width 69 height 13
select select "UN"
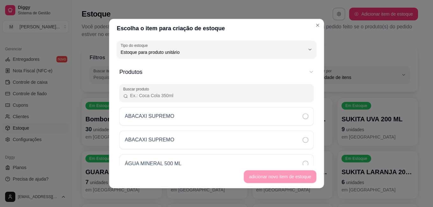
scroll to position [6, 0]
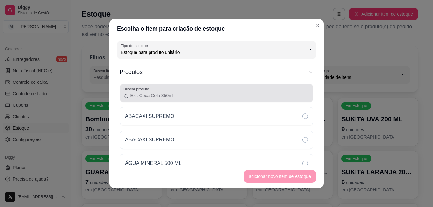
click at [181, 92] on div at bounding box center [216, 93] width 186 height 13
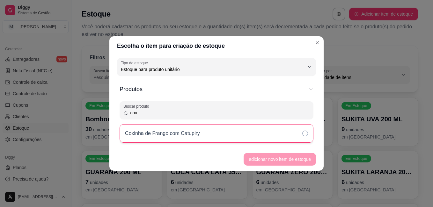
type input "cox"
click at [186, 137] on p "Coxinha de Frango com Catupiry" at bounding box center [162, 134] width 75 height 8
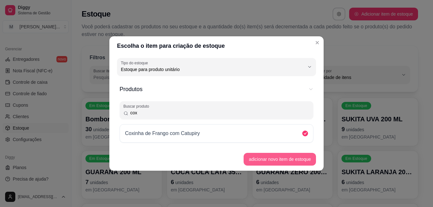
click at [256, 159] on button "adicionar novo item de estoque" at bounding box center [280, 159] width 72 height 13
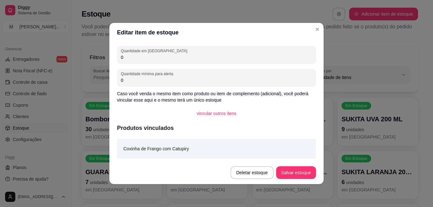
drag, startPoint x: 126, startPoint y: 56, endPoint x: 116, endPoint y: 54, distance: 10.6
click at [116, 54] on div "Quantidade em estoque 0 Quantidade mínima para alerta 0 Caso você venda o mesmo…" at bounding box center [216, 101] width 214 height 119
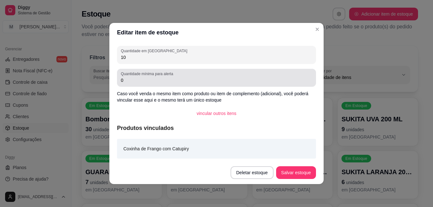
type input "10"
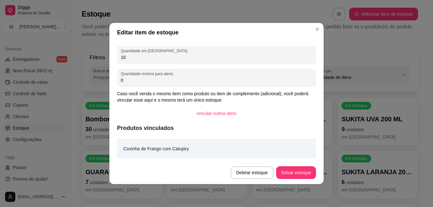
drag, startPoint x: 119, startPoint y: 78, endPoint x: 109, endPoint y: 79, distance: 10.3
click at [114, 78] on div "Quantidade em estoque 10 Quantidade mínima para alerta 0 Caso você venda o mesm…" at bounding box center [216, 101] width 214 height 119
type input "2"
click at [292, 172] on button "Salvar estoque" at bounding box center [296, 173] width 39 height 12
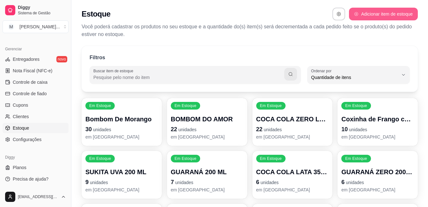
click at [386, 18] on button "Adicionar item de estoque" at bounding box center [383, 14] width 69 height 13
select select "UN"
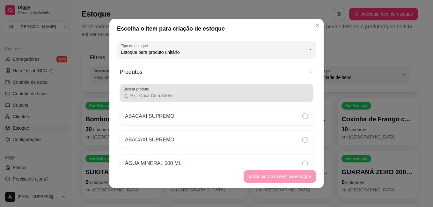
click at [177, 97] on input "Buscar produto" at bounding box center [219, 96] width 181 height 6
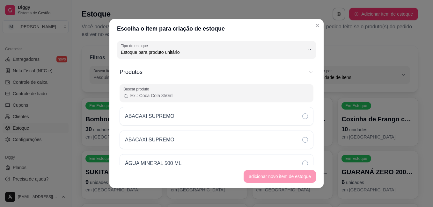
click at [177, 96] on input "Buscar produto" at bounding box center [219, 96] width 181 height 6
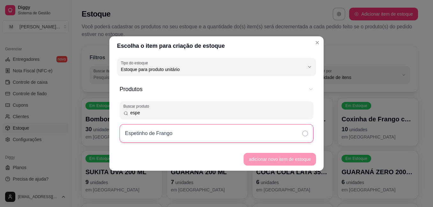
type input "espe"
click at [186, 138] on div "Espetinho de Frango" at bounding box center [217, 133] width 194 height 19
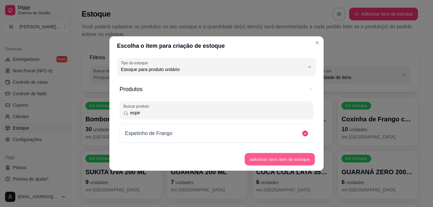
click at [268, 160] on button "adicionar novo item de estoque" at bounding box center [280, 159] width 70 height 12
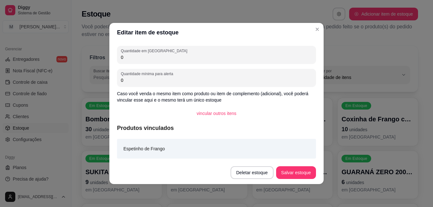
drag, startPoint x: 129, startPoint y: 60, endPoint x: 112, endPoint y: 56, distance: 16.7
click at [113, 57] on div "Quantidade em estoque 0 Quantidade mínima para alerta 0 Caso você venda o mesmo…" at bounding box center [216, 101] width 214 height 119
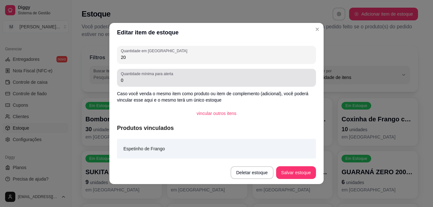
type input "20"
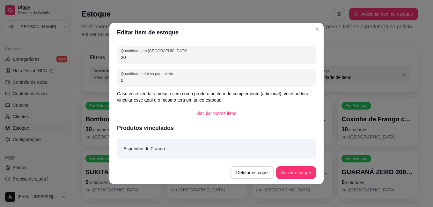
drag, startPoint x: 183, startPoint y: 82, endPoint x: 109, endPoint y: 84, distance: 73.4
click at [109, 84] on div "Editar item de estoque Quantidade em estoque 20 Quantidade mínima para alerta 0…" at bounding box center [216, 103] width 433 height 207
type input "2"
click at [291, 169] on button "Salvar estoque" at bounding box center [296, 173] width 40 height 13
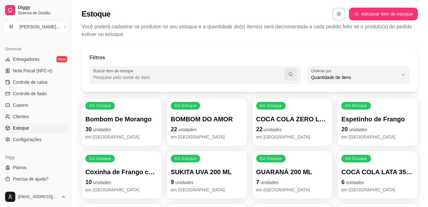
click at [333, 162] on div "Em Estoque GUARANÁ 200 ML 7 unidades em [GEOGRAPHIC_DATA]" at bounding box center [293, 175] width 80 height 48
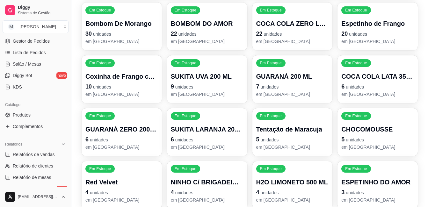
scroll to position [92, 0]
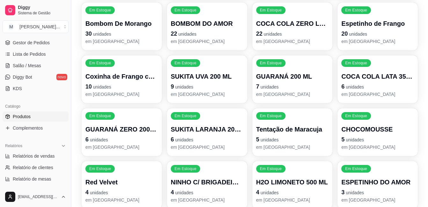
click at [22, 114] on span "Produtos" at bounding box center [22, 117] width 18 height 6
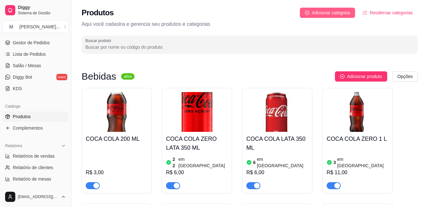
click at [339, 13] on span "Adicionar categoria" at bounding box center [331, 12] width 38 height 7
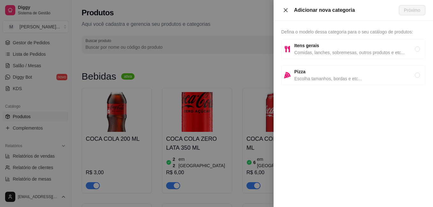
click at [288, 13] on button "Close" at bounding box center [285, 10] width 9 height 6
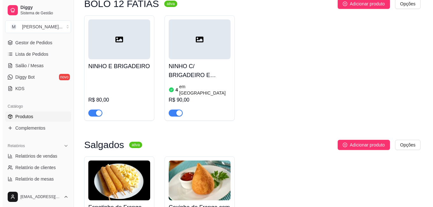
scroll to position [1480, 0]
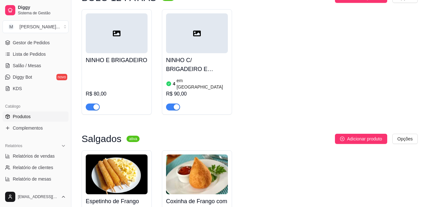
click at [181, 197] on h4 "Coxinha de Frango com Catupiry" at bounding box center [197, 206] width 62 height 18
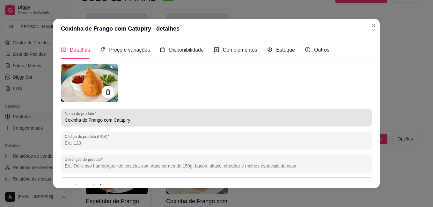
scroll to position [64, 0]
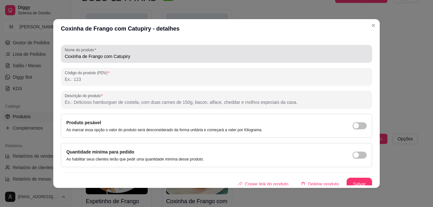
click at [134, 59] on input "Coxinha de Frango com Catupiry" at bounding box center [217, 56] width 304 height 6
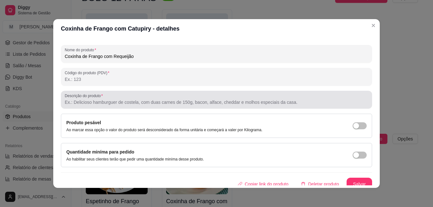
type input "Coxinha de Frango com Requeijão"
click at [108, 103] on input "Descrição do produto" at bounding box center [217, 102] width 304 height 6
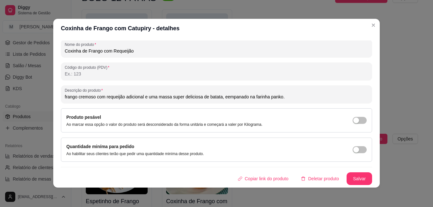
scroll to position [0, 0]
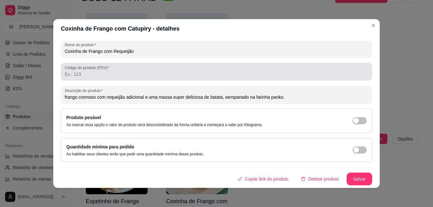
type input "frango cremoso com requeijão adicional e uma massa super deliciosa de batata, e…"
click at [86, 75] on input "Código do produto (PDV)" at bounding box center [217, 74] width 304 height 6
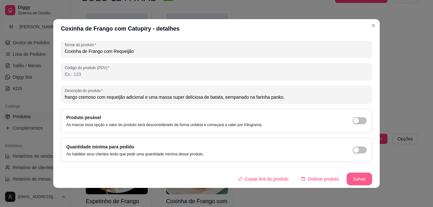
click at [351, 179] on button "Salvar" at bounding box center [360, 179] width 26 height 13
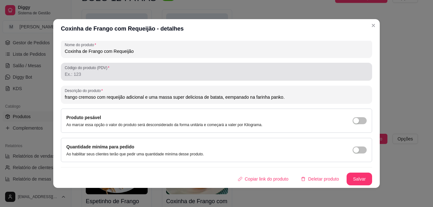
click at [86, 74] on input "Código do produto (PDV)" at bounding box center [217, 74] width 304 height 6
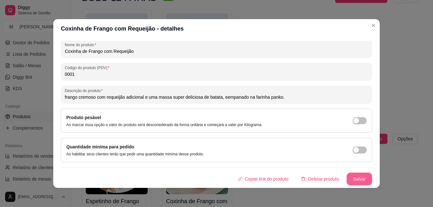
type input "0001"
click at [357, 180] on button "Salvar" at bounding box center [360, 179] width 26 height 13
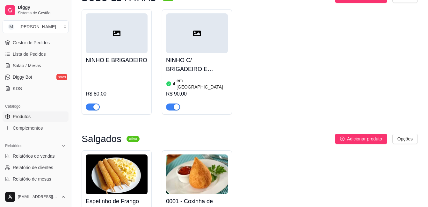
click at [107, 197] on h4 "Espetinho de Frango" at bounding box center [117, 201] width 62 height 9
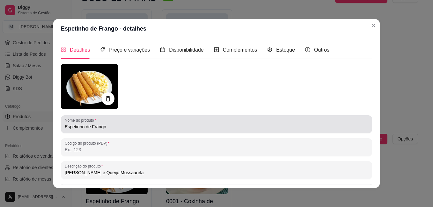
click at [117, 128] on input "Espetinho de Frango" at bounding box center [217, 127] width 304 height 6
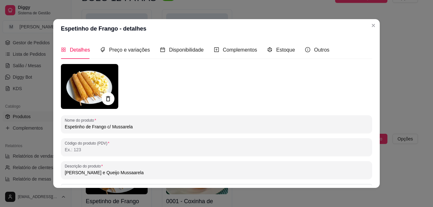
scroll to position [32, 0]
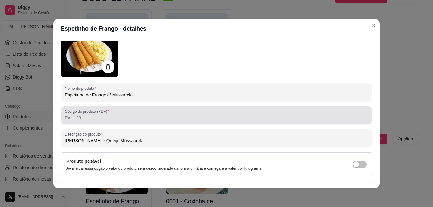
type input "Espetinho de Frango c/ Mussarela"
click at [184, 116] on input "Código do produto (PDV)" at bounding box center [217, 118] width 304 height 6
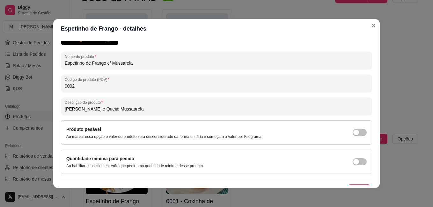
scroll to position [76, 0]
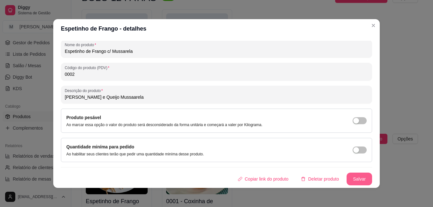
type input "0002"
click at [351, 176] on button "Salvar" at bounding box center [359, 179] width 25 height 12
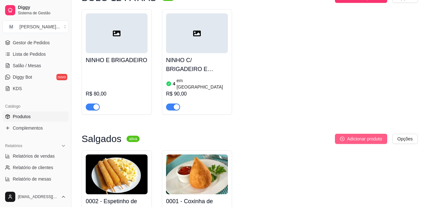
click at [360, 136] on span "Adicionar produto" at bounding box center [364, 139] width 35 height 7
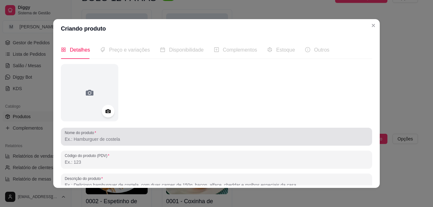
click at [113, 137] on input "Nome do produto" at bounding box center [217, 139] width 304 height 6
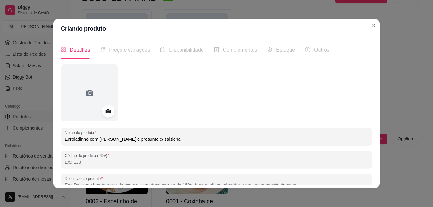
type input "Enroladinho com [PERSON_NAME] e presunto c/ salsicha"
click at [119, 162] on input "Código do produto (PDV)" at bounding box center [217, 162] width 304 height 6
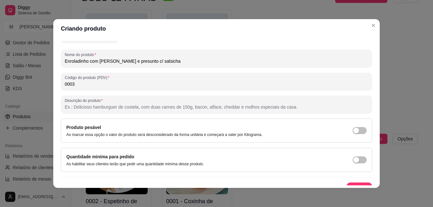
scroll to position [88, 0]
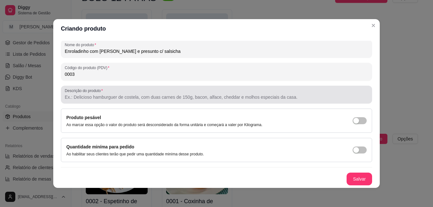
type input "0003"
click at [264, 99] on input "Descrição do produto" at bounding box center [217, 97] width 304 height 6
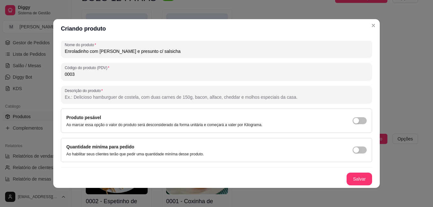
drag, startPoint x: 162, startPoint y: 53, endPoint x: 87, endPoint y: 50, distance: 74.7
click at [87, 50] on input "Enroladinho com [PERSON_NAME] e presunto c/ salsicha" at bounding box center [217, 51] width 304 height 6
type input "Enroladinho"
click at [92, 98] on input "Descrição do produto" at bounding box center [217, 97] width 304 height 6
paste input "com [PERSON_NAME] e presunto c/ salsicha"
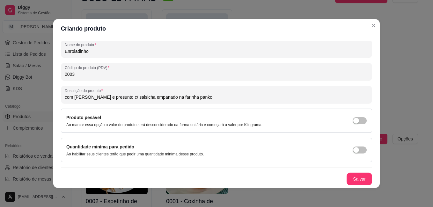
click at [136, 97] on input "com [PERSON_NAME] e presunto c/ salsicha empanado na farinha panko." at bounding box center [217, 97] width 304 height 6
type input "com [PERSON_NAME] e presunto c/ salsicha e uma massa deliciosa de batata, empan…"
click at [350, 178] on button "Salvar" at bounding box center [360, 179] width 26 height 13
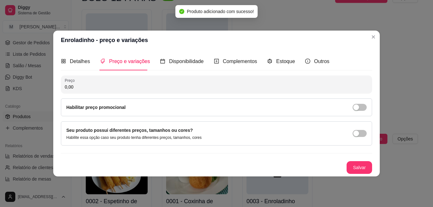
scroll to position [0, 0]
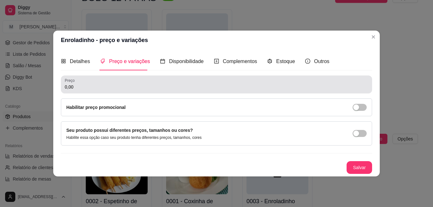
drag, startPoint x: 96, startPoint y: 83, endPoint x: 62, endPoint y: 84, distance: 33.5
click at [60, 84] on div "Detalhes Preço e variações Disponibilidade Complementos Estoque Outros Nome do …" at bounding box center [216, 113] width 327 height 127
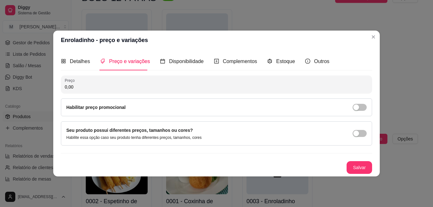
click at [72, 87] on input "0,00" at bounding box center [217, 87] width 304 height 6
type input "16,00"
click at [194, 61] on span "Disponibilidade" at bounding box center [186, 61] width 35 height 5
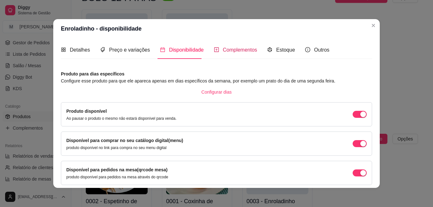
click at [225, 49] on span "Complementos" at bounding box center [240, 49] width 34 height 5
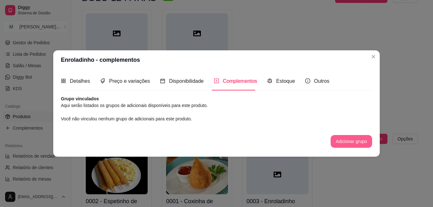
click at [347, 142] on button "Adicionar grupo" at bounding box center [351, 141] width 41 height 13
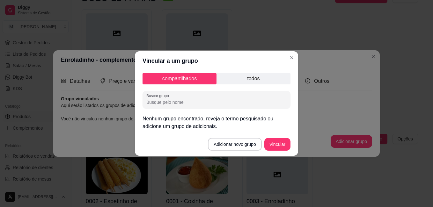
click at [197, 101] on input "Buscar grupo" at bounding box center [216, 102] width 140 height 6
click at [246, 149] on button "Adicionar novo grupo" at bounding box center [235, 144] width 54 height 13
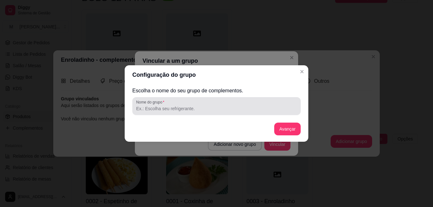
click at [183, 108] on input "Nome do grupo" at bounding box center [216, 109] width 161 height 6
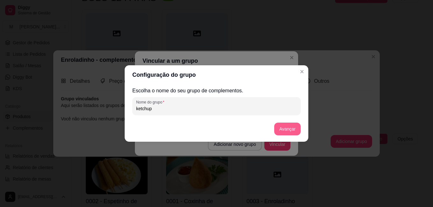
type input "ketchup"
click at [282, 129] on button "Avançar" at bounding box center [287, 129] width 26 height 13
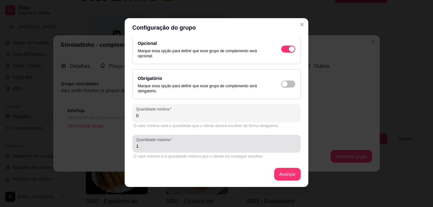
scroll to position [1, 0]
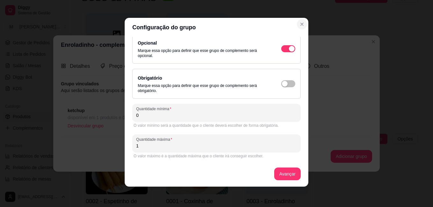
click at [301, 24] on icon "Close" at bounding box center [302, 24] width 5 height 5
click at [301, 24] on icon "Close" at bounding box center [302, 24] width 3 height 3
click at [300, 24] on icon "Close" at bounding box center [302, 24] width 5 height 5
click at [278, 171] on button "Avançar" at bounding box center [287, 174] width 26 height 13
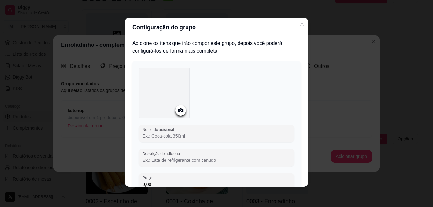
scroll to position [0, 0]
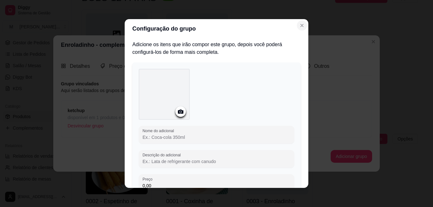
click at [300, 27] on icon "Close" at bounding box center [302, 25] width 5 height 5
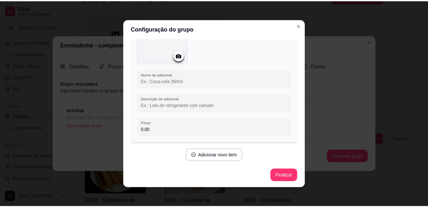
scroll to position [1, 0]
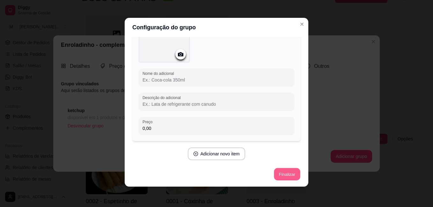
click at [278, 171] on button "Finalizar" at bounding box center [287, 174] width 26 height 12
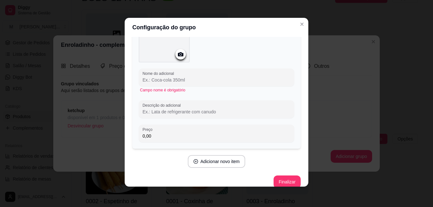
click at [202, 25] on header "Configuração do grupo" at bounding box center [217, 27] width 184 height 19
click at [312, 27] on div "Configuração do grupo Adicione os itens que irão compor este grupo, depois você…" at bounding box center [216, 103] width 433 height 207
click at [330, 68] on div "Configuração do grupo Adicione os itens que irão compor este grupo, depois você…" at bounding box center [216, 103] width 433 height 207
click at [298, 21] on button "Close" at bounding box center [302, 24] width 10 height 10
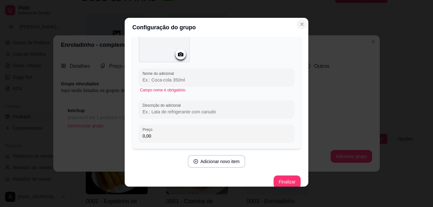
click at [298, 21] on button "Close" at bounding box center [302, 24] width 10 height 10
click at [279, 178] on button "Finalizar" at bounding box center [287, 182] width 27 height 13
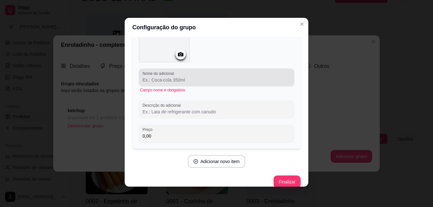
click at [188, 77] on input "Nome do adicional" at bounding box center [217, 80] width 148 height 6
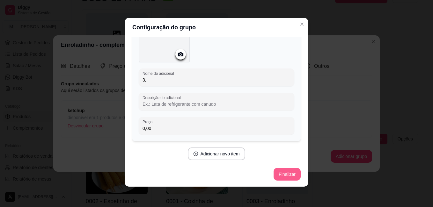
type input "3,"
click at [282, 172] on button "Finalizar" at bounding box center [287, 174] width 26 height 12
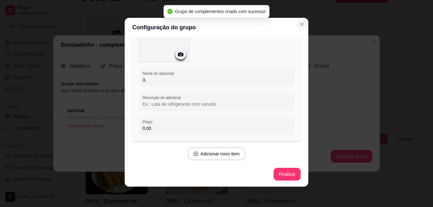
click at [301, 23] on icon "Close" at bounding box center [302, 24] width 5 height 5
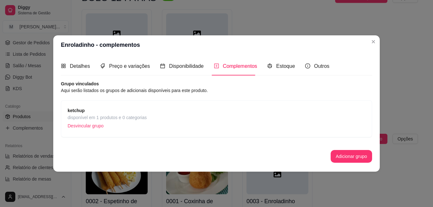
click at [245, 69] on span "Complementos" at bounding box center [240, 65] width 34 height 5
click at [90, 126] on p "Desvincular grupo" at bounding box center [107, 126] width 79 height 10
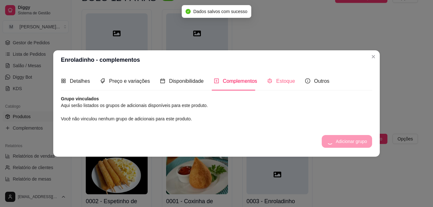
click at [283, 86] on div "Estoque" at bounding box center [281, 81] width 28 height 18
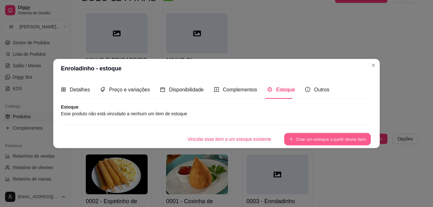
click at [313, 136] on button "Criar um estoque a partir desse item" at bounding box center [327, 139] width 87 height 12
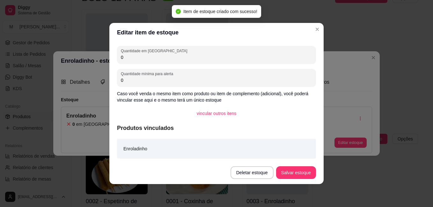
drag, startPoint x: 128, startPoint y: 55, endPoint x: 116, endPoint y: 55, distance: 11.5
click at [116, 55] on div "Quantidade em estoque 0 Quantidade mínima para alerta 0 Caso você venda o mesmo…" at bounding box center [216, 101] width 214 height 119
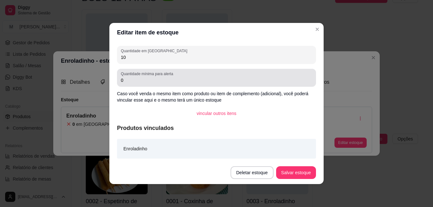
type input "10"
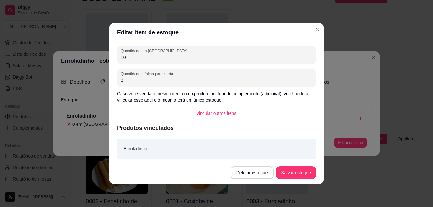
drag, startPoint x: 129, startPoint y: 82, endPoint x: 108, endPoint y: 77, distance: 21.5
click at [109, 78] on div "Quantidade em estoque 10 Quantidade mínima para alerta 0 Caso você venda o mesm…" at bounding box center [216, 101] width 214 height 119
type input "2"
click at [288, 175] on button "Salvar estoque" at bounding box center [296, 173] width 40 height 13
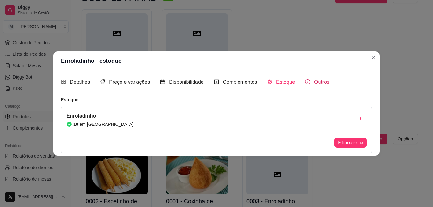
click at [322, 82] on span "Outros" at bounding box center [321, 81] width 15 height 5
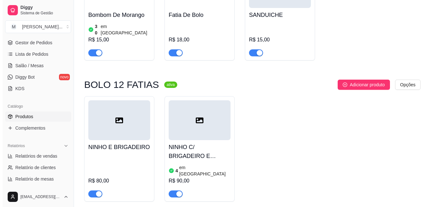
scroll to position [1384, 0]
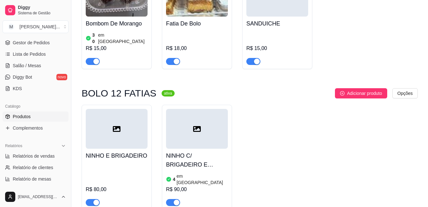
click at [187, 152] on h4 "NINHO C/ BRIGADEIRO E GELEIA DE MORANGO" at bounding box center [197, 161] width 62 height 18
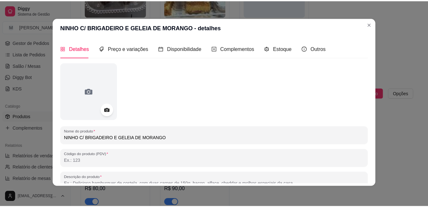
scroll to position [0, 0]
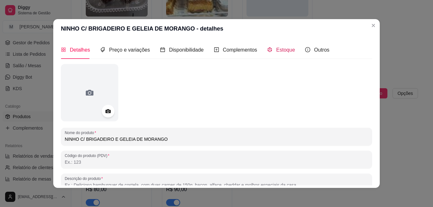
click at [279, 46] on div "Estoque" at bounding box center [281, 50] width 28 height 8
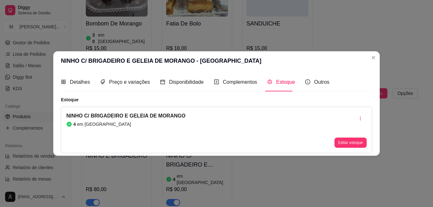
click at [106, 127] on div "4 em [GEOGRAPHIC_DATA]" at bounding box center [125, 124] width 119 height 6
click at [347, 143] on button "Editar estoque" at bounding box center [351, 143] width 32 height 10
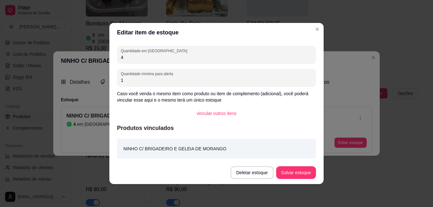
drag, startPoint x: 132, startPoint y: 60, endPoint x: 113, endPoint y: 59, distance: 19.8
click at [113, 59] on div "Quantidade em estoque 4 Quantidade mínima para alerta 1 Caso você venda o mesmo…" at bounding box center [216, 101] width 214 height 119
type input "1"
click at [299, 174] on button "Salvar estoque" at bounding box center [296, 173] width 39 height 12
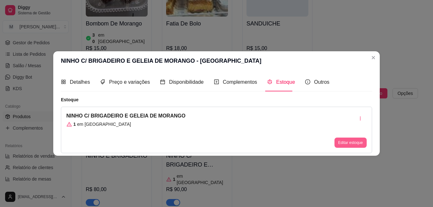
click at [354, 144] on button "Editar estoque" at bounding box center [351, 143] width 32 height 10
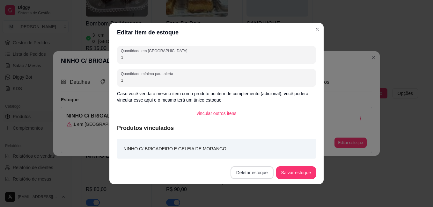
click at [262, 174] on button "Deletar estoque" at bounding box center [252, 173] width 43 height 13
click at [265, 154] on button "Confirmar" at bounding box center [255, 155] width 23 height 10
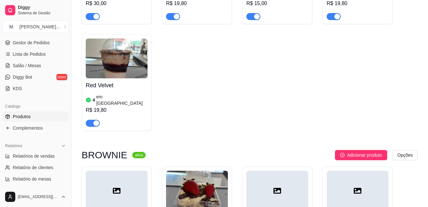
scroll to position [1129, 0]
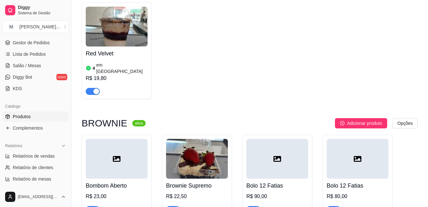
click at [176, 207] on div "button" at bounding box center [177, 210] width 6 height 6
click at [97, 207] on div "button" at bounding box center [96, 210] width 6 height 6
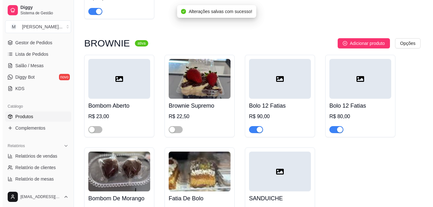
scroll to position [1225, 0]
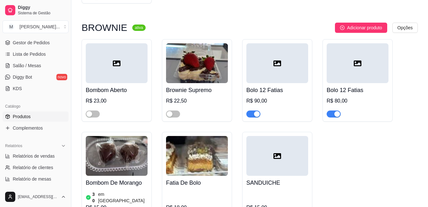
click at [197, 179] on h4 "Fatia De Bolo" at bounding box center [197, 183] width 62 height 9
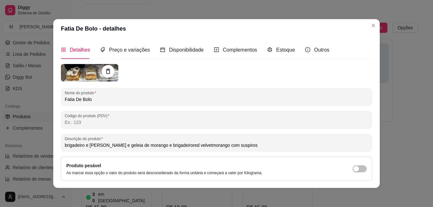
scroll to position [32, 0]
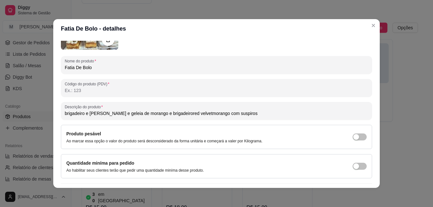
drag, startPoint x: 251, startPoint y: 115, endPoint x: 48, endPoint y: 119, distance: 202.6
click at [48, 119] on div "Fatia De Bolo - detalhes Detalhes Preço e variações Disponibilidade Complemento…" at bounding box center [216, 103] width 433 height 207
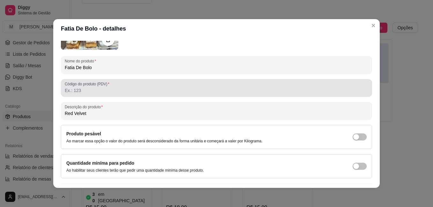
type input "Red Velvet"
click at [95, 90] on input "Código do produto (PDV)" at bounding box center [217, 90] width 304 height 6
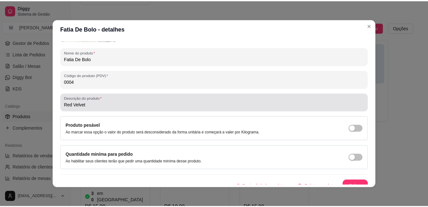
scroll to position [48, 0]
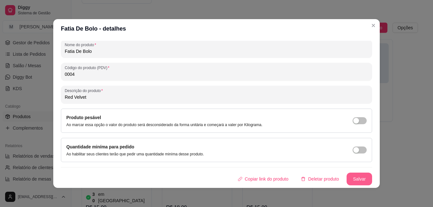
type input "0004"
click at [348, 177] on button "Salvar" at bounding box center [360, 179] width 26 height 13
click at [348, 177] on div "Copiar link do produto Deletar produto Salvar" at bounding box center [216, 179] width 311 height 13
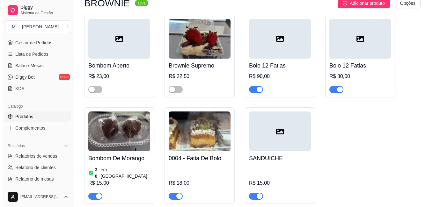
scroll to position [1249, 0]
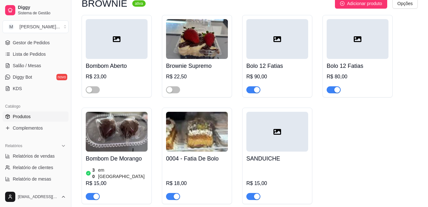
click at [122, 154] on h4 "Bombom De Morango" at bounding box center [117, 158] width 62 height 9
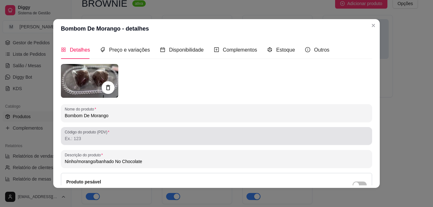
click at [130, 139] on input "Código do produto (PDV)" at bounding box center [217, 139] width 304 height 6
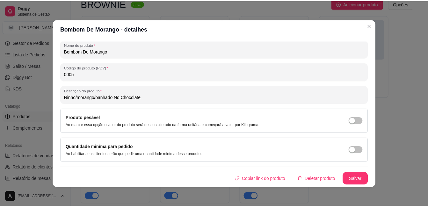
scroll to position [1, 0]
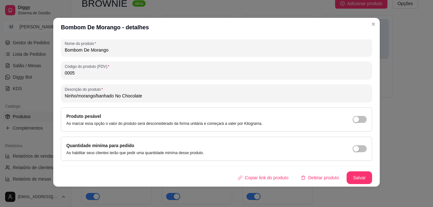
type input "0005"
click at [350, 177] on button "Salvar" at bounding box center [359, 178] width 25 height 12
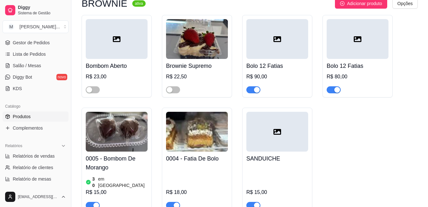
click at [256, 203] on div "button" at bounding box center [257, 206] width 6 height 6
click at [203, 154] on h4 "0004 - Fatia De Bolo" at bounding box center [197, 158] width 62 height 9
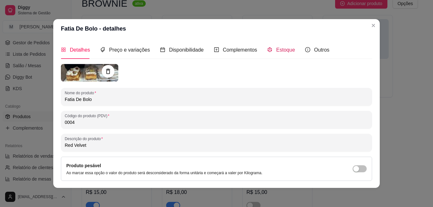
click at [278, 48] on span "Estoque" at bounding box center [285, 49] width 19 height 5
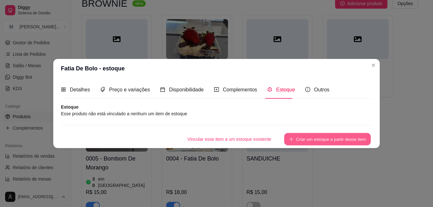
click at [315, 139] on button "Criar um estoque a partir desse item" at bounding box center [327, 139] width 87 height 12
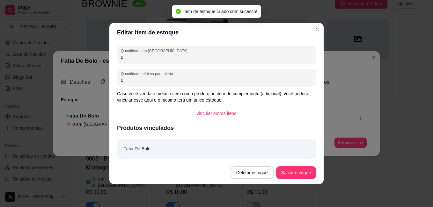
drag, startPoint x: 176, startPoint y: 58, endPoint x: 81, endPoint y: 56, distance: 94.8
click at [81, 56] on div "Editar item de estoque Quantidade em estoque 0 Quantidade mínima para alerta 0 …" at bounding box center [216, 103] width 433 height 207
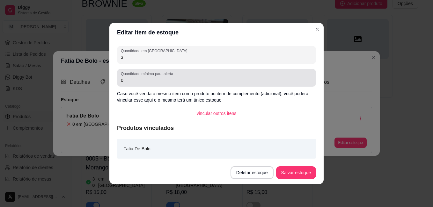
type input "3"
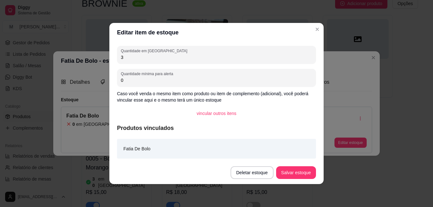
drag, startPoint x: 129, startPoint y: 81, endPoint x: 119, endPoint y: 80, distance: 10.3
click at [119, 80] on div "Quantidade mínima para alerta 0" at bounding box center [216, 78] width 199 height 18
type input "1"
click at [291, 171] on button "Salvar estoque" at bounding box center [296, 173] width 39 height 12
click at [306, 173] on button "Salvar estoque" at bounding box center [296, 173] width 39 height 12
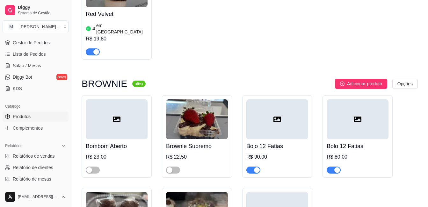
scroll to position [1153, 0]
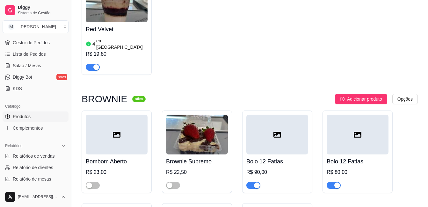
click at [338, 183] on div "button" at bounding box center [338, 186] width 6 height 6
click at [256, 182] on span "button" at bounding box center [254, 185] width 14 height 7
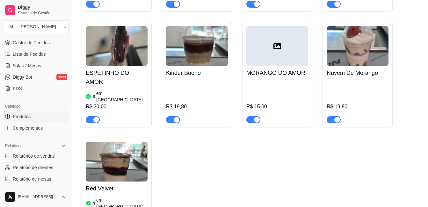
scroll to position [962, 0]
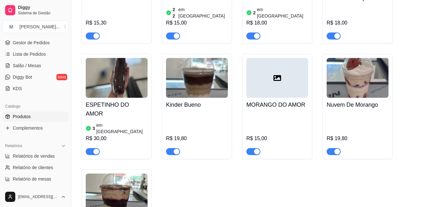
click at [176, 149] on div "button" at bounding box center [177, 152] width 6 height 6
click at [255, 149] on div "button" at bounding box center [257, 152] width 6 height 6
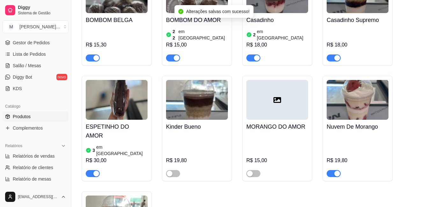
scroll to position [930, 0]
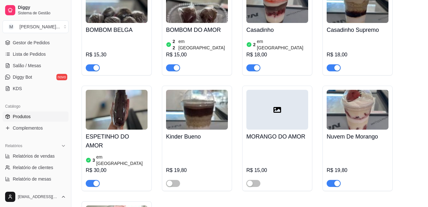
click at [334, 180] on button "button" at bounding box center [334, 183] width 14 height 7
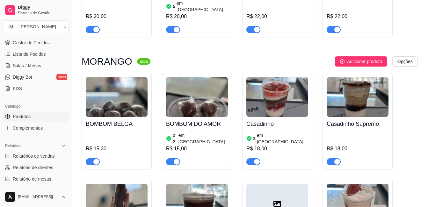
scroll to position [834, 0]
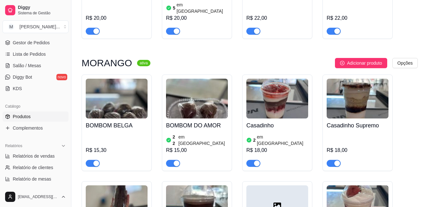
click at [252, 160] on span "button" at bounding box center [254, 163] width 14 height 7
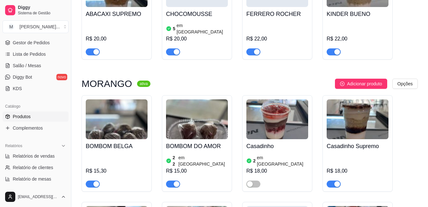
scroll to position [802, 0]
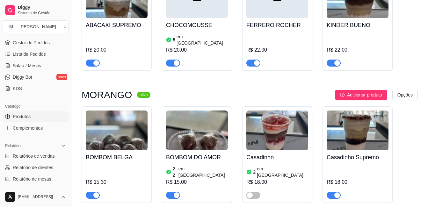
click at [91, 192] on span "button" at bounding box center [93, 195] width 14 height 7
click at [336, 193] on div "button" at bounding box center [338, 196] width 6 height 6
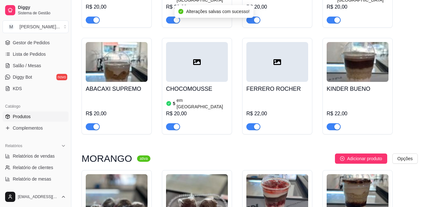
scroll to position [707, 0]
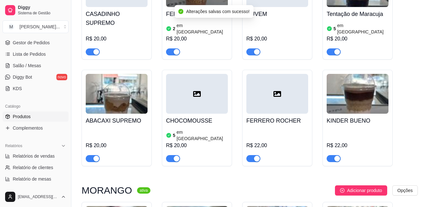
click at [332, 155] on span "button" at bounding box center [334, 158] width 14 height 7
click at [256, 156] on div "button" at bounding box center [257, 159] width 6 height 6
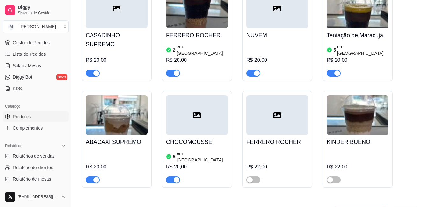
scroll to position [643, 0]
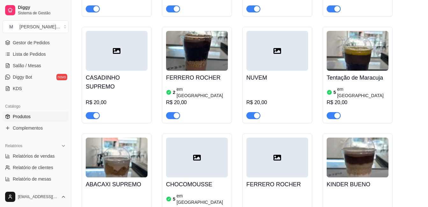
click at [254, 112] on button "button" at bounding box center [254, 115] width 14 height 7
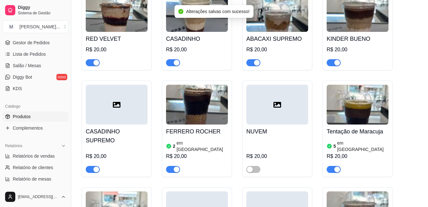
scroll to position [579, 0]
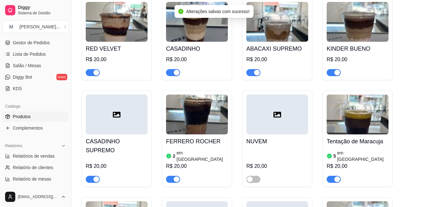
click at [94, 177] on div "button" at bounding box center [96, 180] width 6 height 6
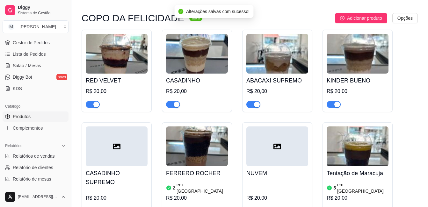
click at [256, 102] on div "button" at bounding box center [257, 105] width 6 height 6
click at [339, 102] on div "button" at bounding box center [338, 105] width 6 height 6
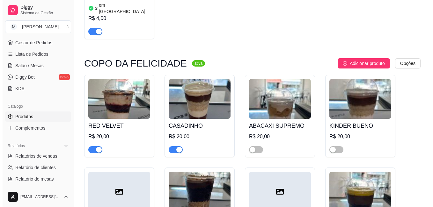
scroll to position [483, 0]
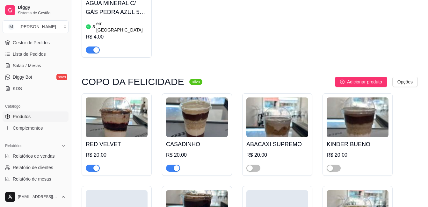
click at [181, 140] on h4 "CASADINHO" at bounding box center [197, 144] width 62 height 9
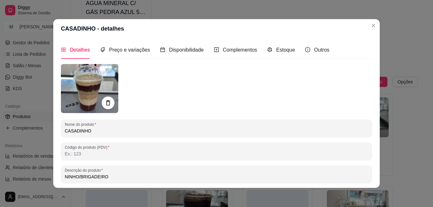
click at [103, 155] on input "Código do produto (PDV)" at bounding box center [217, 154] width 304 height 6
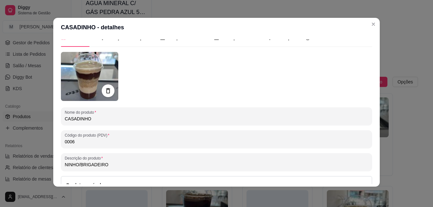
scroll to position [0, 0]
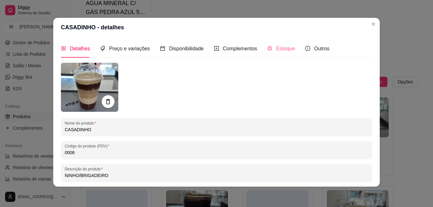
type input "0006"
click at [276, 49] on span "Estoque" at bounding box center [285, 48] width 19 height 5
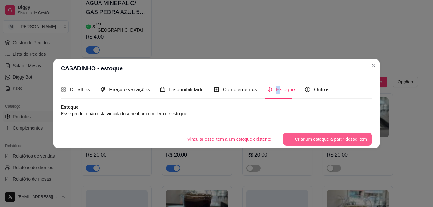
click at [317, 138] on button "Criar um estoque a partir desse item" at bounding box center [327, 139] width 89 height 13
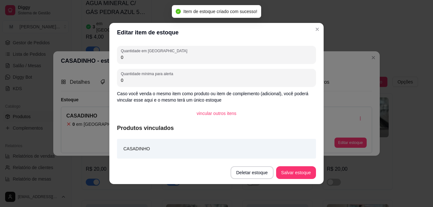
drag, startPoint x: 130, startPoint y: 60, endPoint x: 115, endPoint y: 59, distance: 14.4
click at [115, 59] on div "Quantidade em estoque 0 Quantidade mínima para alerta 0 Caso você venda o mesmo…" at bounding box center [216, 101] width 214 height 119
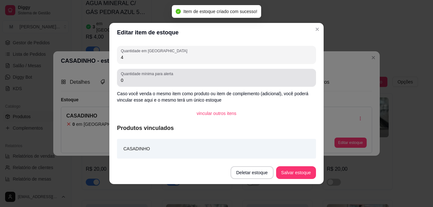
type input "4"
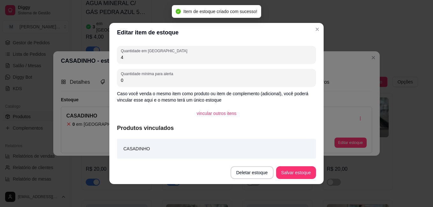
drag, startPoint x: 131, startPoint y: 79, endPoint x: 118, endPoint y: 80, distance: 12.8
click at [118, 80] on div "Quantidade mínima para alerta 0" at bounding box center [216, 78] width 199 height 18
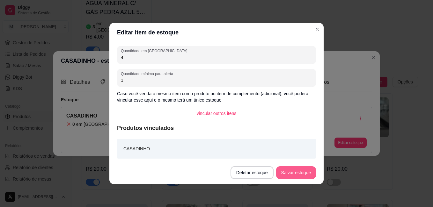
type input "1"
click at [287, 171] on button "Salvar estoque" at bounding box center [296, 173] width 40 height 13
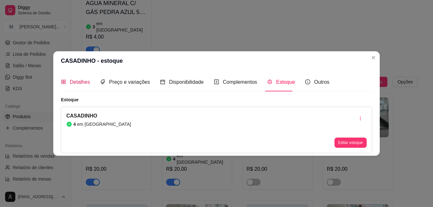
click at [74, 82] on span "Detalhes" at bounding box center [80, 81] width 20 height 5
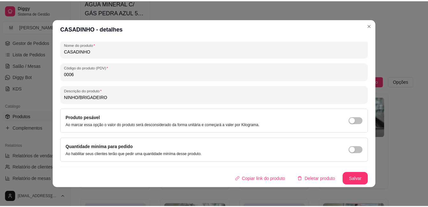
scroll to position [1, 0]
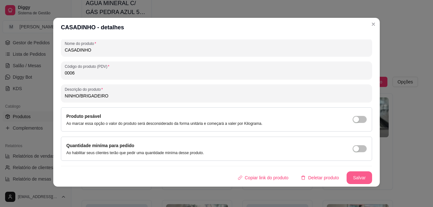
click at [355, 179] on button "Salvar" at bounding box center [360, 178] width 26 height 13
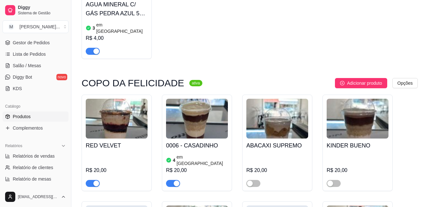
scroll to position [483, 0]
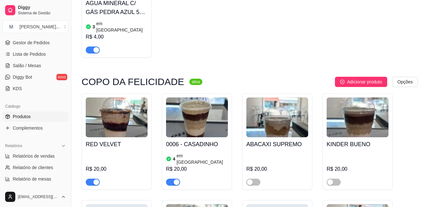
click at [94, 180] on div "button" at bounding box center [96, 183] width 6 height 6
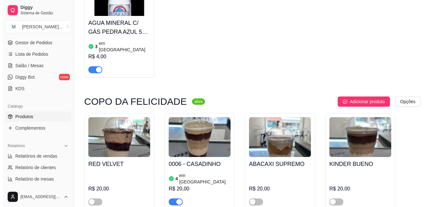
scroll to position [451, 0]
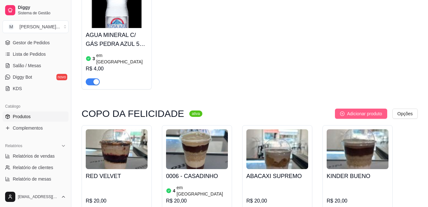
click at [348, 110] on span "Adicionar produto" at bounding box center [364, 113] width 35 height 7
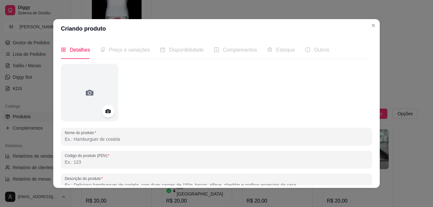
click at [110, 142] on input "Nome do produto" at bounding box center [217, 139] width 304 height 6
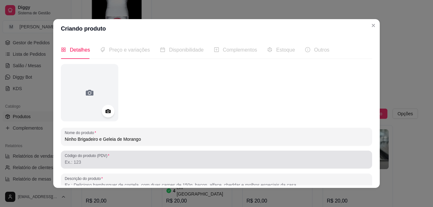
type input "Ninho Brigadeiro e Geleia de Morango"
click at [115, 162] on input "Código do produto (PDV)" at bounding box center [217, 162] width 304 height 6
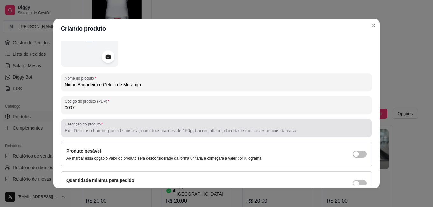
scroll to position [88, 0]
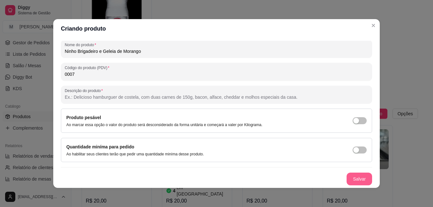
type input "0007"
click at [347, 174] on button "Salvar" at bounding box center [360, 179] width 26 height 13
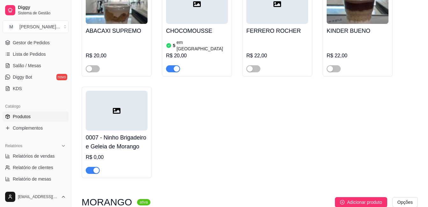
scroll to position [802, 0]
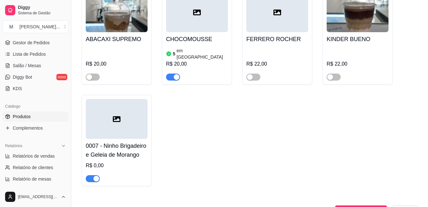
click at [116, 142] on h4 "0007 - Ninho Brigadeiro e Geleia de Morango" at bounding box center [117, 151] width 62 height 18
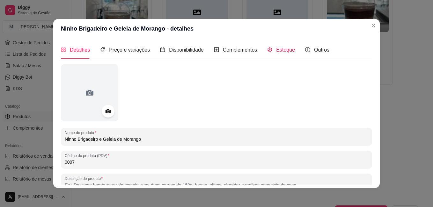
click at [281, 47] on span "Estoque" at bounding box center [285, 49] width 19 height 5
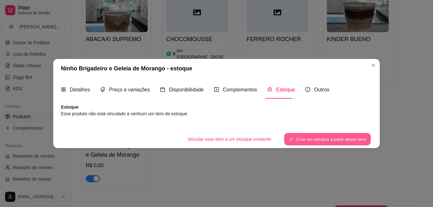
click at [297, 140] on button "Criar um estoque a partir desse item" at bounding box center [327, 139] width 87 height 12
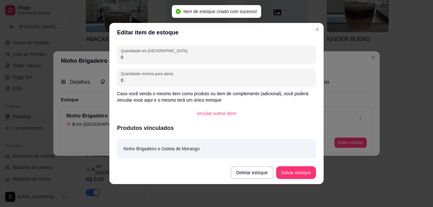
drag, startPoint x: 127, startPoint y: 57, endPoint x: 113, endPoint y: 58, distance: 13.7
click at [113, 58] on div "Quantidade em estoque 0 Quantidade mínima para alerta 0 Caso você venda o mesmo…" at bounding box center [216, 101] width 214 height 119
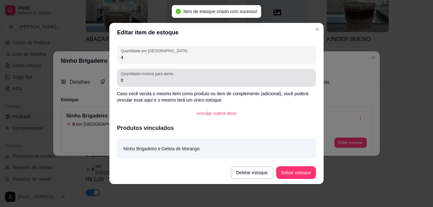
type input "4"
drag, startPoint x: 129, startPoint y: 81, endPoint x: 113, endPoint y: 81, distance: 15.3
click at [113, 81] on div "Quantidade em estoque 4 Quantidade mínima para alerta 0 Caso você venda o mesmo…" at bounding box center [216, 101] width 214 height 119
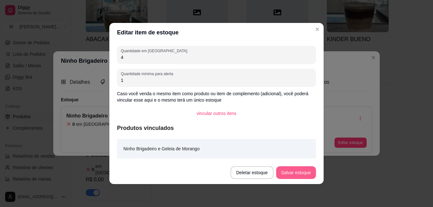
type input "1"
click at [293, 171] on button "Salvar estoque" at bounding box center [296, 173] width 40 height 13
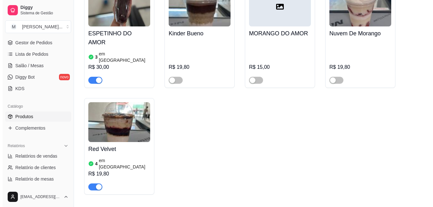
scroll to position [1153, 0]
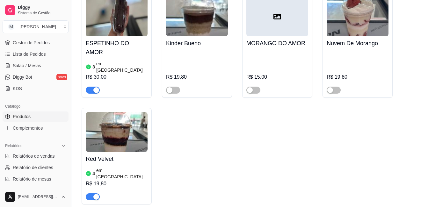
click at [115, 155] on h4 "Red Velvet" at bounding box center [117, 159] width 62 height 9
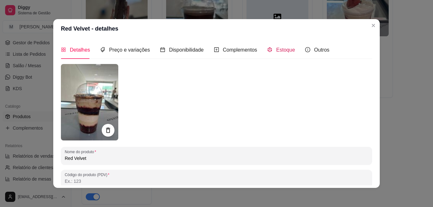
click at [285, 50] on span "Estoque" at bounding box center [285, 49] width 19 height 5
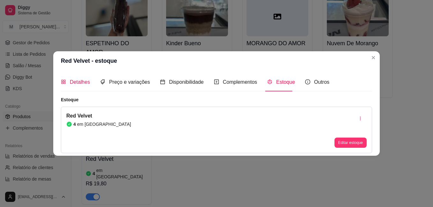
click at [85, 85] on span "Detalhes" at bounding box center [80, 81] width 20 height 5
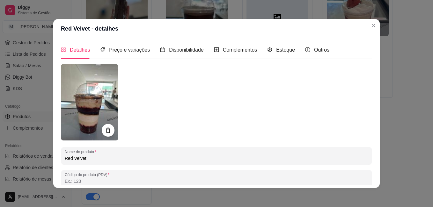
scroll to position [64, 0]
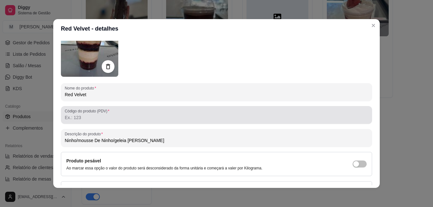
click at [117, 114] on div at bounding box center [217, 115] width 304 height 13
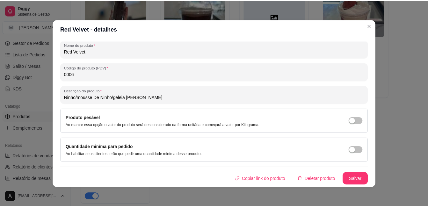
scroll to position [1, 0]
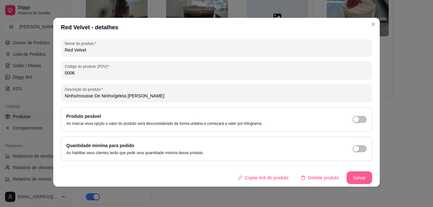
type input "0006"
click at [348, 177] on button "Salvar" at bounding box center [360, 178] width 26 height 13
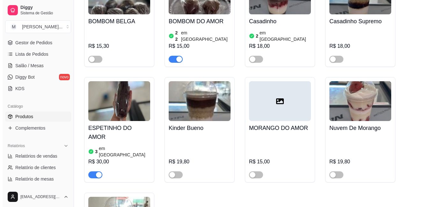
scroll to position [1058, 0]
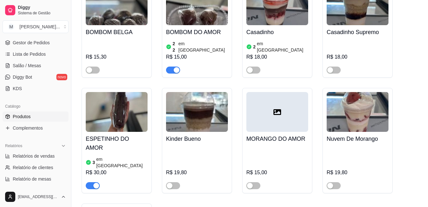
click at [135, 135] on h4 "ESPETINHO DO AMOR" at bounding box center [117, 144] width 62 height 18
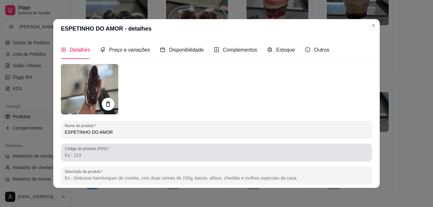
click at [165, 155] on input "Código do produto (PDV)" at bounding box center [217, 155] width 304 height 6
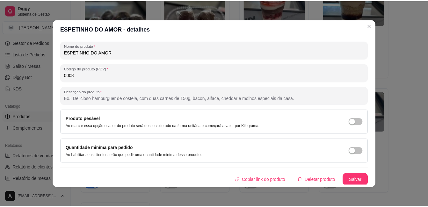
scroll to position [81, 0]
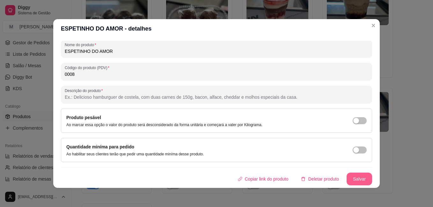
type input "0008"
click at [355, 179] on button "Salvar" at bounding box center [360, 179] width 26 height 13
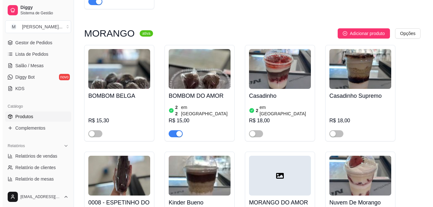
scroll to position [962, 0]
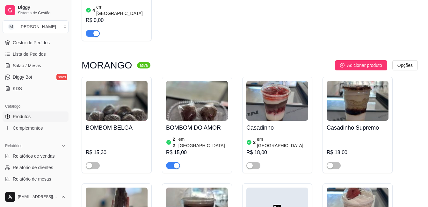
click at [205, 123] on h4 "BOMBOM DO AMOR" at bounding box center [197, 127] width 62 height 9
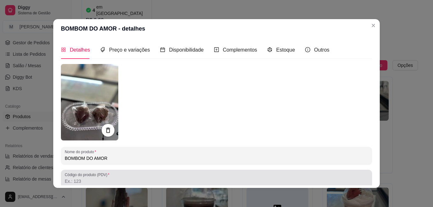
click at [180, 174] on div at bounding box center [217, 179] width 304 height 13
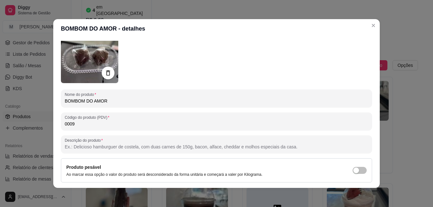
scroll to position [107, 0]
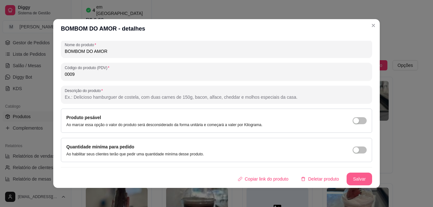
type input "0009"
click at [353, 179] on button "Salvar" at bounding box center [360, 179] width 26 height 13
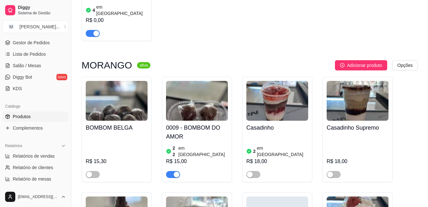
click at [264, 123] on h4 "Casadinho" at bounding box center [278, 127] width 62 height 9
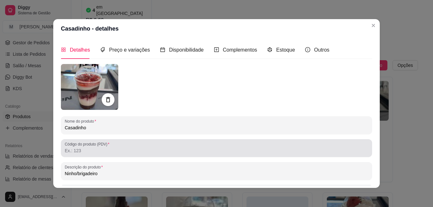
click at [154, 155] on div at bounding box center [217, 148] width 304 height 13
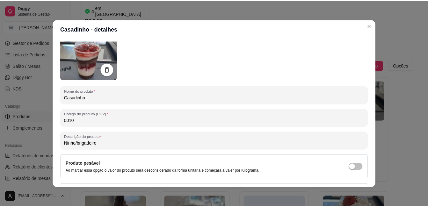
scroll to position [77, 0]
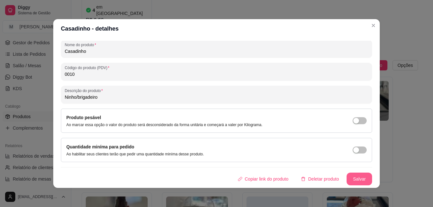
type input "0010"
click at [347, 176] on button "Salvar" at bounding box center [360, 179] width 26 height 13
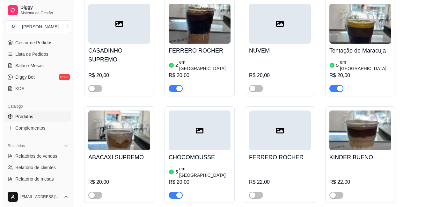
scroll to position [675, 0]
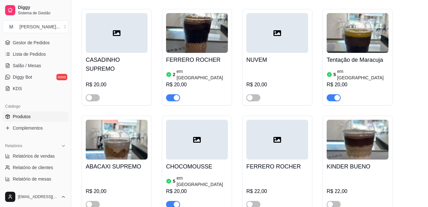
click at [207, 162] on h4 "CHOCOMOUSSE" at bounding box center [197, 166] width 62 height 9
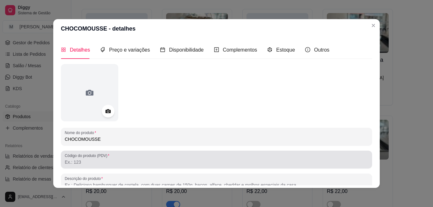
click at [137, 159] on div at bounding box center [217, 159] width 304 height 13
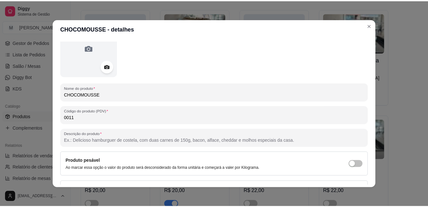
scroll to position [88, 0]
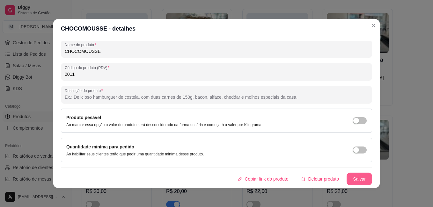
type input "0011"
click at [363, 180] on button "Salvar" at bounding box center [360, 179] width 26 height 13
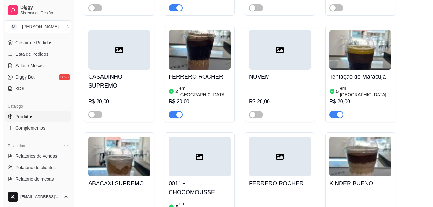
scroll to position [643, 0]
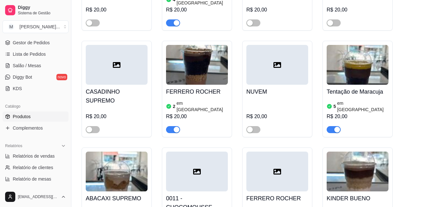
click at [360, 87] on h4 "Tentação de Maracuja" at bounding box center [358, 91] width 62 height 9
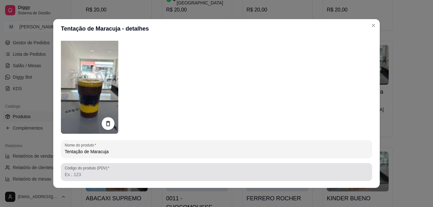
scroll to position [128, 0]
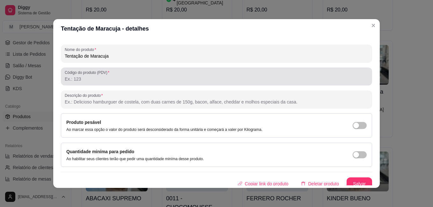
click at [127, 74] on div at bounding box center [217, 76] width 304 height 13
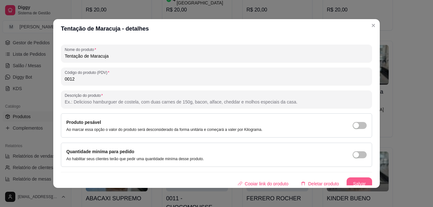
type input "0012"
click at [349, 183] on button "Salvar" at bounding box center [360, 184] width 26 height 13
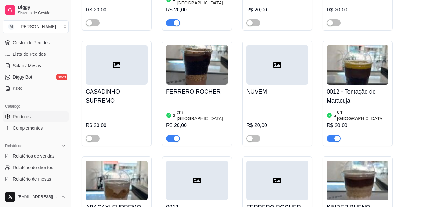
click at [206, 87] on h4 "FERRERO ROCHER" at bounding box center [197, 91] width 62 height 9
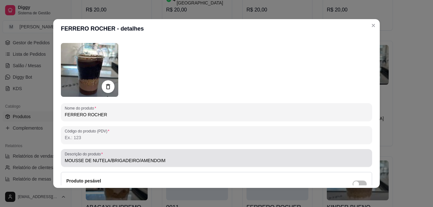
scroll to position [32, 0]
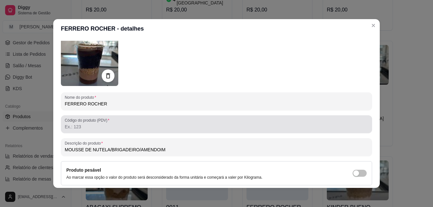
click at [218, 120] on div at bounding box center [217, 124] width 304 height 13
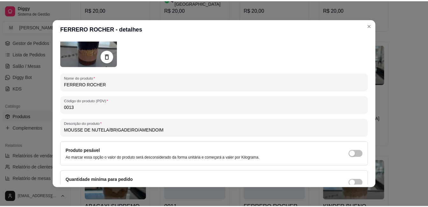
scroll to position [85, 0]
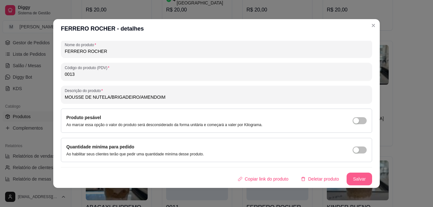
type input "0013"
click at [347, 180] on button "Salvar" at bounding box center [360, 179] width 26 height 13
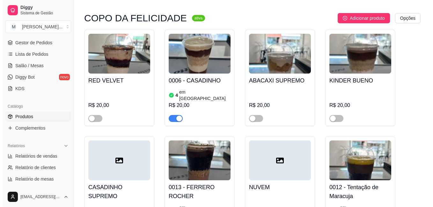
scroll to position [515, 0]
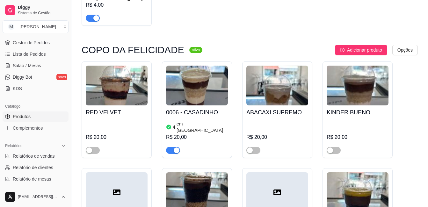
click at [215, 108] on h4 "0006 - CASADINHO" at bounding box center [197, 112] width 62 height 9
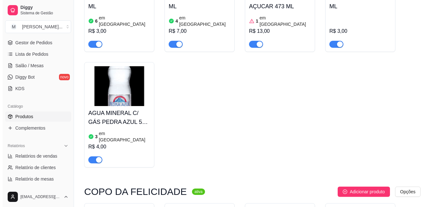
scroll to position [356, 0]
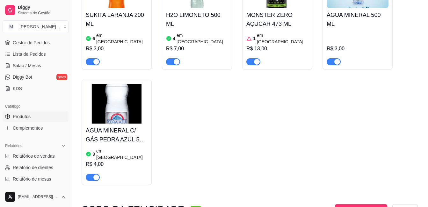
click at [128, 126] on h4 "AGUA MINERAL C/ GÁS PEDRA AZUL 500 ML" at bounding box center [117, 135] width 62 height 18
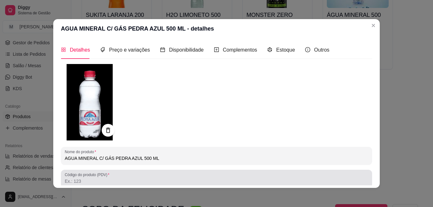
click at [117, 179] on input "Código do produto (PDV)" at bounding box center [217, 181] width 304 height 6
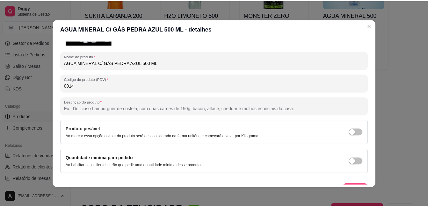
scroll to position [107, 0]
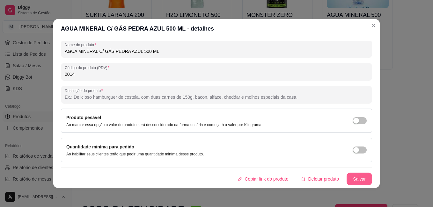
type input "0014"
click at [353, 175] on button "Salvar" at bounding box center [359, 179] width 25 height 12
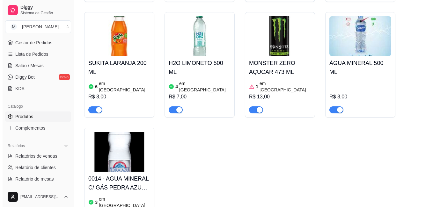
scroll to position [292, 0]
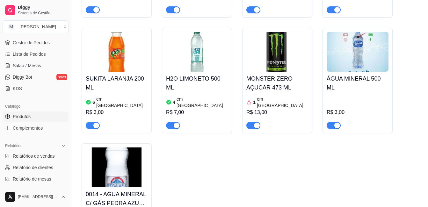
click at [339, 123] on div "button" at bounding box center [338, 126] width 6 height 6
click at [278, 74] on h4 "MONSTER ZERO AÇUCAR 473 ML" at bounding box center [278, 83] width 62 height 18
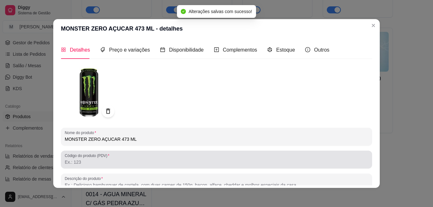
click at [179, 157] on div at bounding box center [217, 159] width 304 height 13
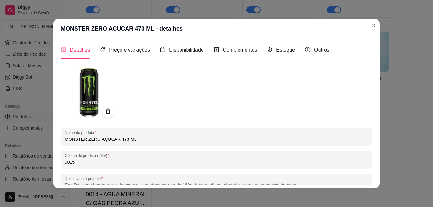
type input "0015"
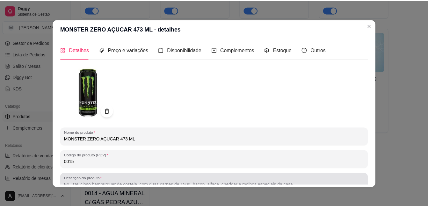
scroll to position [88, 0]
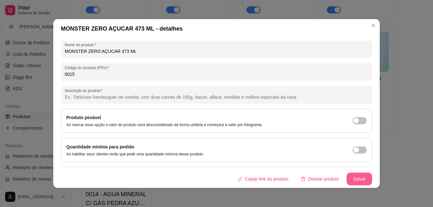
click at [347, 176] on button "Salvar" at bounding box center [360, 179] width 26 height 13
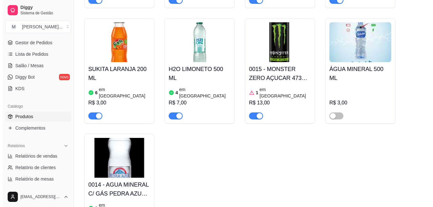
scroll to position [292, 0]
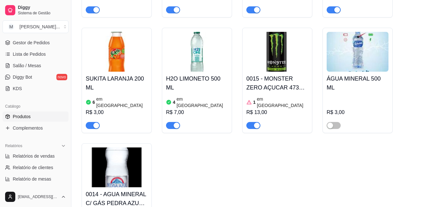
click at [182, 74] on h4 "H2O LIMONETO 500 ML" at bounding box center [197, 83] width 62 height 18
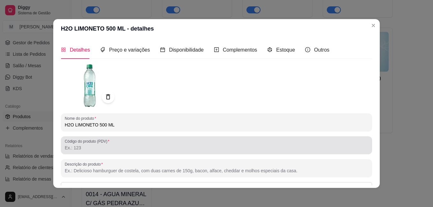
click at [158, 148] on input "Código do produto (PDV)" at bounding box center [217, 148] width 304 height 6
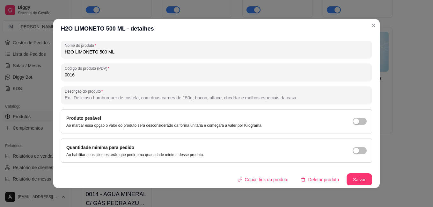
scroll to position [74, 0]
type input "0016"
click at [350, 175] on button "Salvar" at bounding box center [360, 179] width 26 height 13
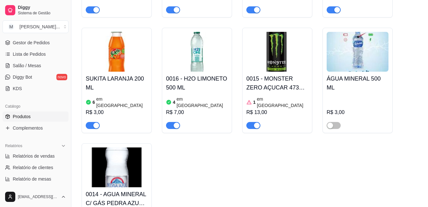
click at [117, 74] on h4 "SUKITA LARANJA 200 ML" at bounding box center [117, 83] width 62 height 18
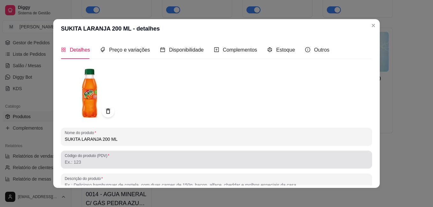
click at [143, 159] on div at bounding box center [217, 159] width 304 height 13
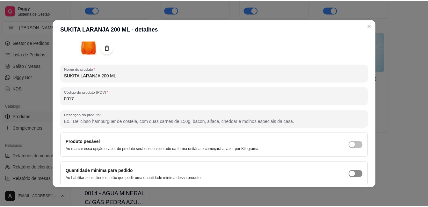
scroll to position [88, 0]
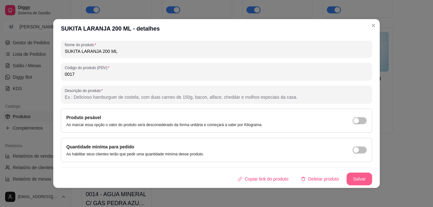
type input "0017"
click at [354, 178] on button "Salvar" at bounding box center [360, 179] width 26 height 13
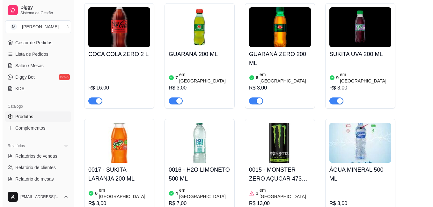
scroll to position [196, 0]
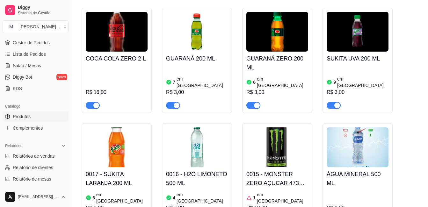
click at [344, 54] on h4 "SUKITA UVA 200 ML" at bounding box center [358, 58] width 62 height 9
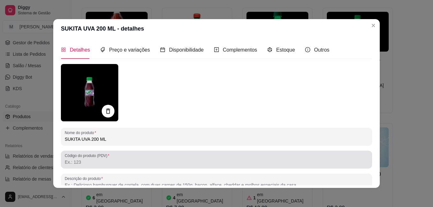
click at [206, 159] on div at bounding box center [217, 159] width 304 height 13
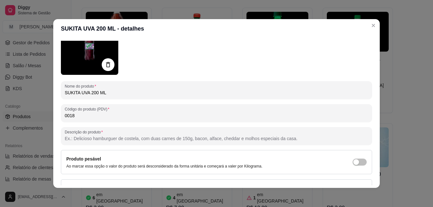
scroll to position [88, 0]
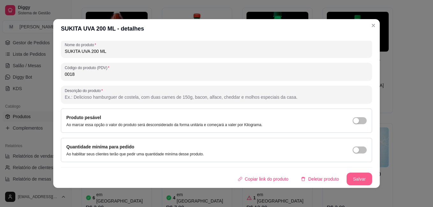
type input "0018"
click at [360, 182] on button "Salvar" at bounding box center [360, 179] width 26 height 13
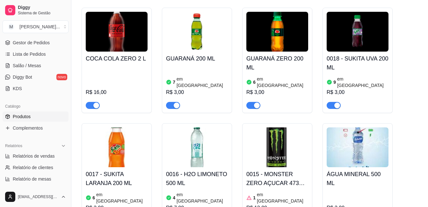
click at [296, 54] on h4 "GUARANÁ ZERO 200 ML" at bounding box center [278, 63] width 62 height 18
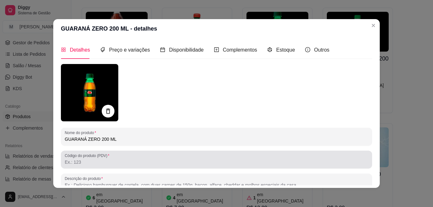
click at [180, 162] on input "Código do produto (PDV)" at bounding box center [217, 162] width 304 height 6
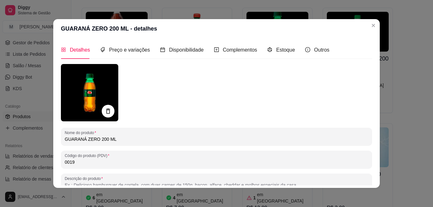
type input "0019"
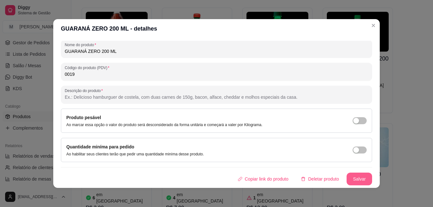
click at [354, 179] on button "Salvar" at bounding box center [360, 179] width 26 height 13
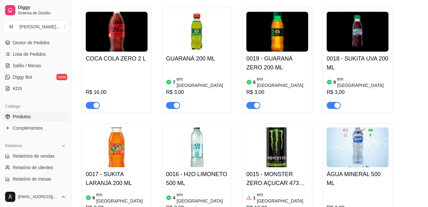
click at [203, 54] on h4 "GUARANÁ 200 ML" at bounding box center [197, 58] width 62 height 9
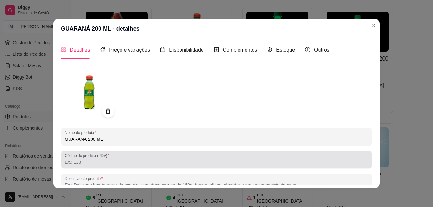
click at [166, 156] on div at bounding box center [217, 159] width 304 height 13
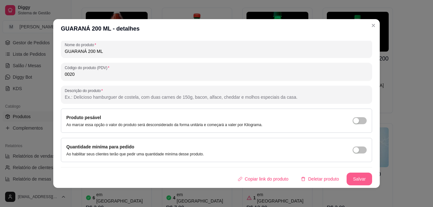
type input "0020"
click at [347, 178] on button "Salvar" at bounding box center [360, 179] width 26 height 13
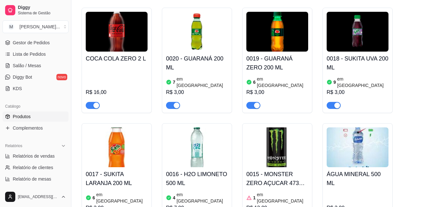
click at [93, 103] on div "button" at bounding box center [96, 106] width 6 height 6
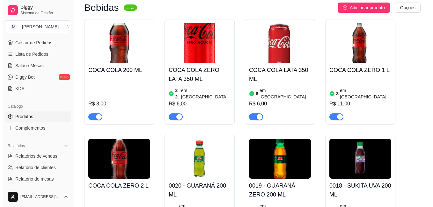
scroll to position [69, 0]
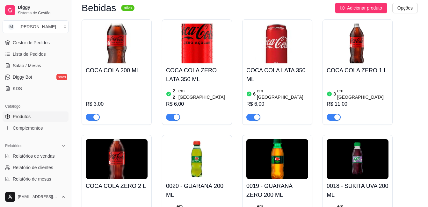
click at [360, 72] on h4 "COCA COLA ZERO 1 L" at bounding box center [358, 70] width 62 height 9
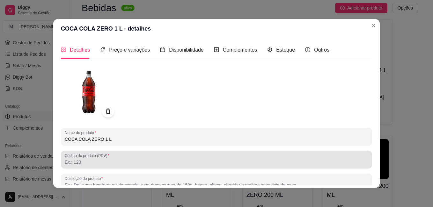
click at [217, 164] on input "Código do produto (PDV)" at bounding box center [217, 162] width 304 height 6
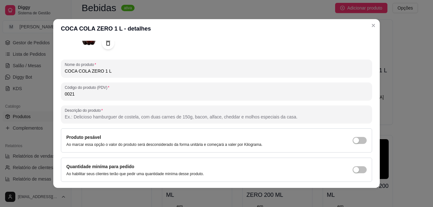
scroll to position [88, 0]
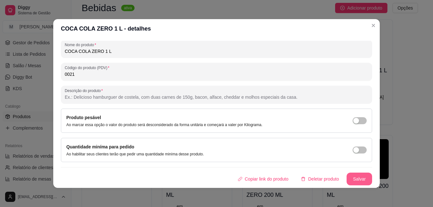
type input "0021"
click at [347, 176] on button "Salvar" at bounding box center [359, 179] width 25 height 12
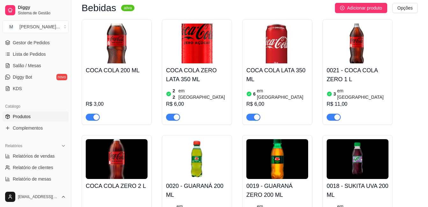
click at [280, 74] on h4 "COCA COLA LATA 350 ML" at bounding box center [278, 75] width 62 height 18
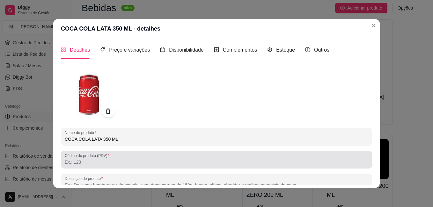
click at [218, 162] on input "Código do produto (PDV)" at bounding box center [217, 162] width 304 height 6
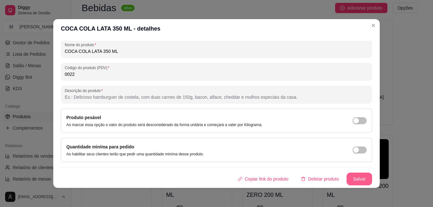
type input "0022"
click at [358, 183] on button "Salvar" at bounding box center [360, 179] width 26 height 13
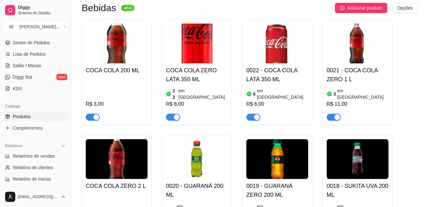
click at [196, 73] on h4 "COCA COLA ZERO LATA 350 ML" at bounding box center [197, 75] width 62 height 18
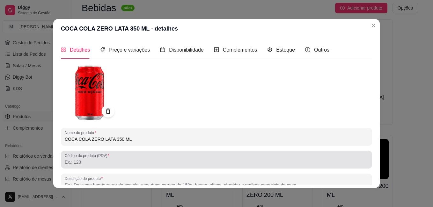
click at [198, 161] on input "Código do produto (PDV)" at bounding box center [217, 162] width 304 height 6
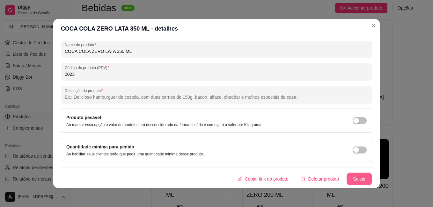
type input "0023"
click at [349, 180] on button "Salvar" at bounding box center [359, 179] width 25 height 12
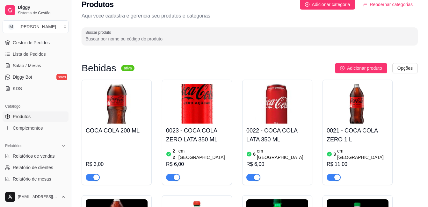
scroll to position [5, 0]
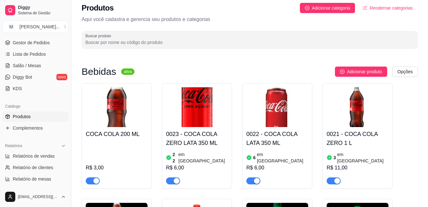
click at [91, 178] on span "button" at bounding box center [93, 181] width 14 height 7
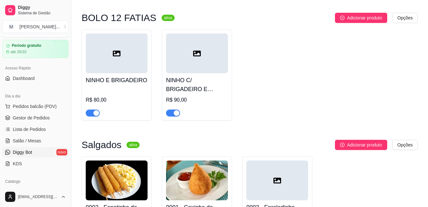
scroll to position [32, 0]
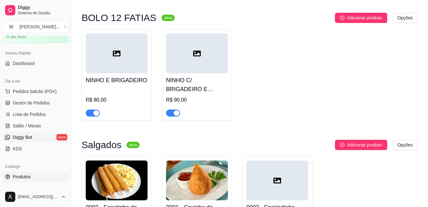
click at [35, 136] on link "Diggy Bot novo" at bounding box center [36, 137] width 66 height 10
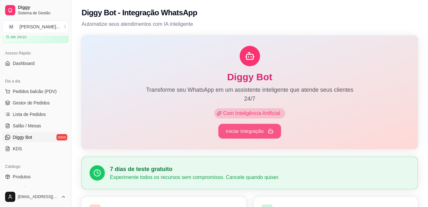
click at [255, 134] on button "Iniciar Integração" at bounding box center [250, 131] width 63 height 15
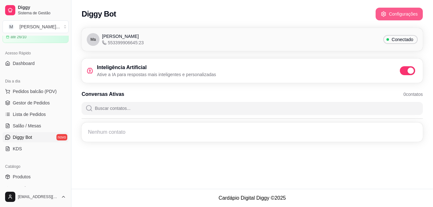
click at [395, 12] on button "Configurações" at bounding box center [399, 14] width 47 height 13
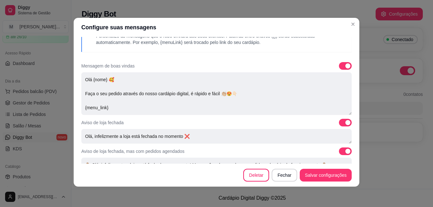
scroll to position [32, 0]
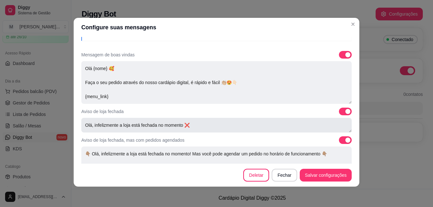
click at [196, 127] on textarea "Olá, infelizmente a loja está fechada no momento ❌" at bounding box center [216, 125] width 271 height 15
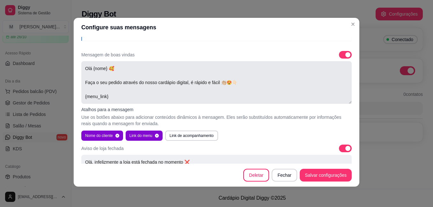
drag, startPoint x: 141, startPoint y: 83, endPoint x: 237, endPoint y: 103, distance: 97.9
click at [237, 103] on textarea "Olá {nome} 🥰 Faça o seu pedido através do nosso cardápio digital, é rápido e fá…" at bounding box center [216, 82] width 271 height 43
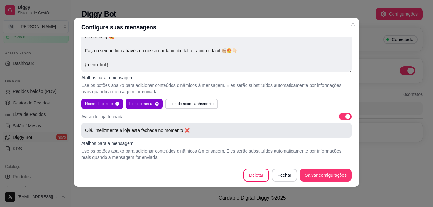
click at [206, 130] on textarea "Olá, infelizmente a loja está fechada no momento ❌" at bounding box center [216, 130] width 271 height 15
paste textarea "nosso cardápio digital, é rápido e fácil 👏🏼😍👇🏻 {menu_link}"
click at [104, 135] on textarea "Olá, infelizmente a loja está fechada no momento ❌ nosso cardápio digital, é rá…" at bounding box center [216, 130] width 271 height 15
paste textarea "[URL][DOMAIN_NAME]"
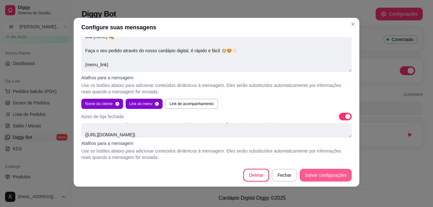
type textarea "Olá, infelizmente a loja está fechada no momento ❌ nosso cardápio digital, é rá…"
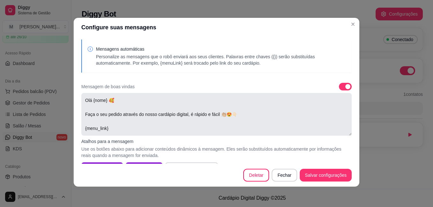
scroll to position [0, 0]
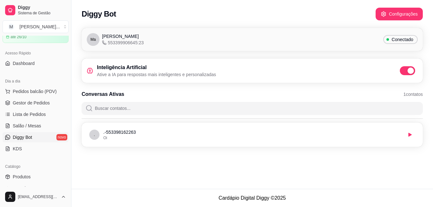
click at [309, 53] on div "Ma [PERSON_NAME] 553399906645:23 Conectado Inteligência Artificial Ative a IA p…" at bounding box center [252, 89] width 362 height 130
click at [41, 91] on span "Pedidos balcão (PDV)" at bounding box center [35, 91] width 44 height 6
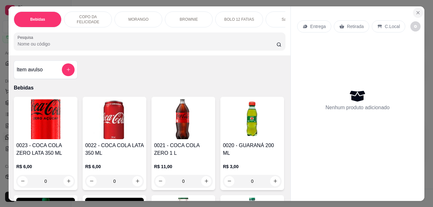
click at [417, 10] on icon "Close" at bounding box center [418, 12] width 5 height 5
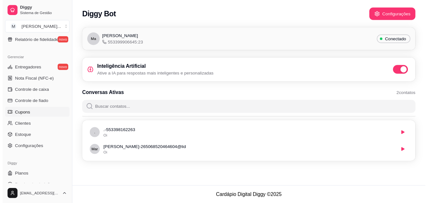
scroll to position [252, 0]
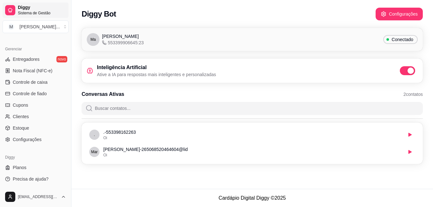
click at [12, 10] on icon at bounding box center [10, 10] width 4 height 4
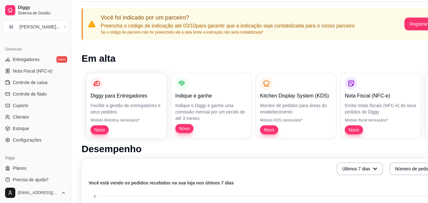
scroll to position [26, 0]
